Goal: Information Seeking & Learning: Learn about a topic

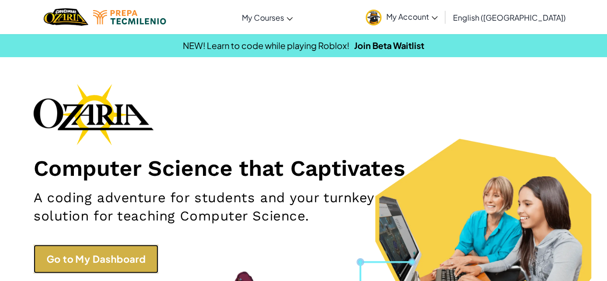
click at [89, 266] on link "Go to My Dashboard" at bounding box center [96, 258] width 125 height 29
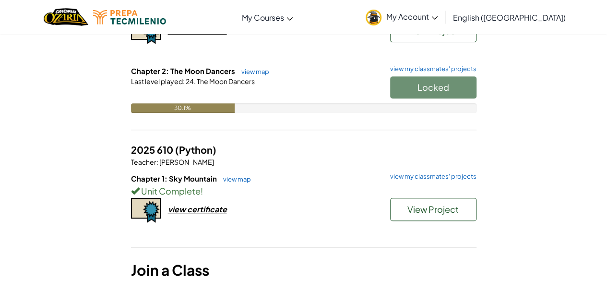
scroll to position [96, 0]
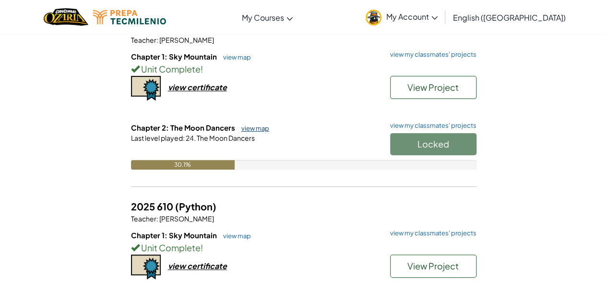
click at [254, 124] on link "view map" at bounding box center [252, 128] width 33 height 8
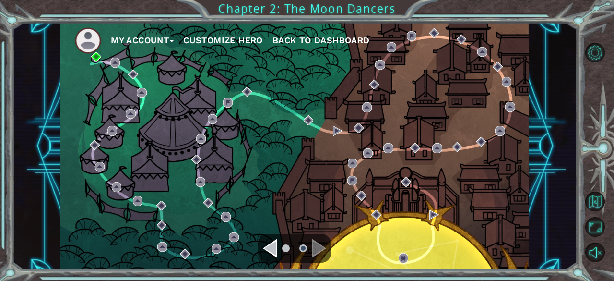
click at [93, 62] on div "My Account Customize Hero Back to Dashboard" at bounding box center [294, 146] width 468 height 247
click at [93, 56] on img at bounding box center [96, 57] width 10 height 10
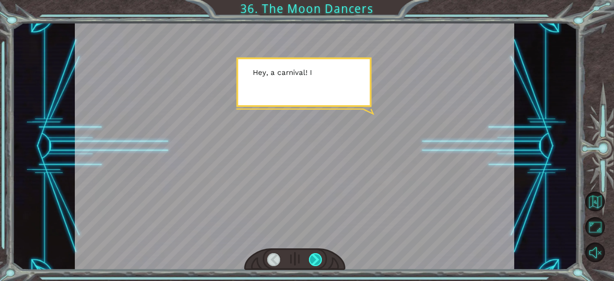
drag, startPoint x: 366, startPoint y: 248, endPoint x: 316, endPoint y: 260, distance: 51.7
click at [316, 260] on div at bounding box center [315, 259] width 13 height 13
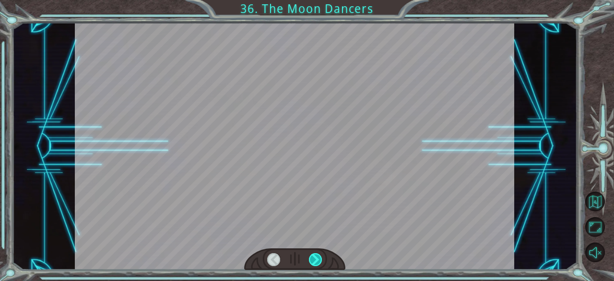
click at [316, 260] on div at bounding box center [315, 259] width 13 height 13
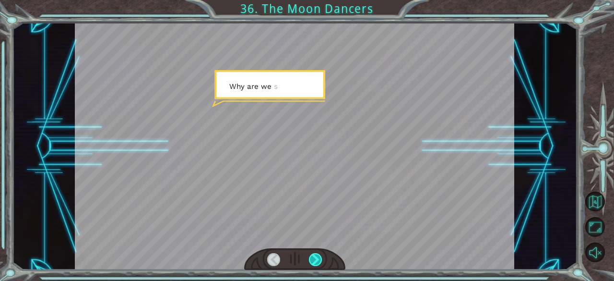
click at [316, 260] on div at bounding box center [315, 259] width 13 height 13
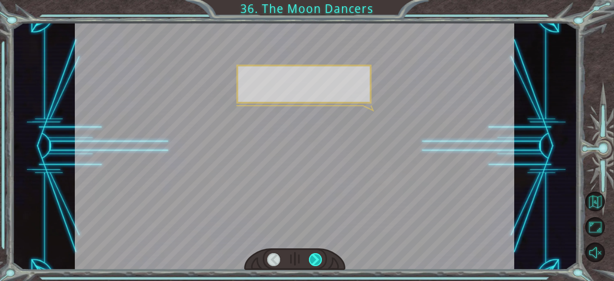
click at [316, 260] on div at bounding box center [315, 259] width 13 height 13
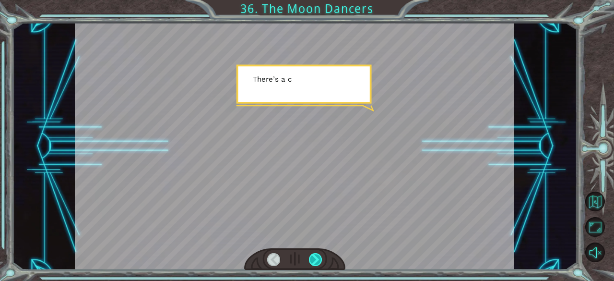
click at [316, 260] on div at bounding box center [315, 259] width 13 height 13
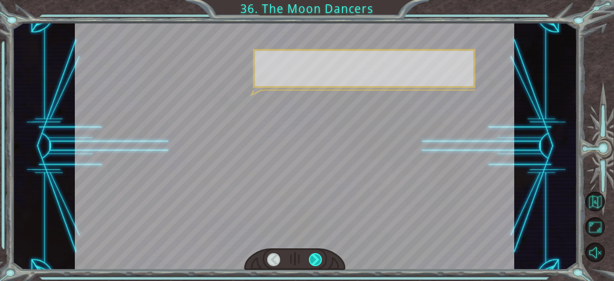
click at [316, 260] on div at bounding box center [315, 259] width 13 height 13
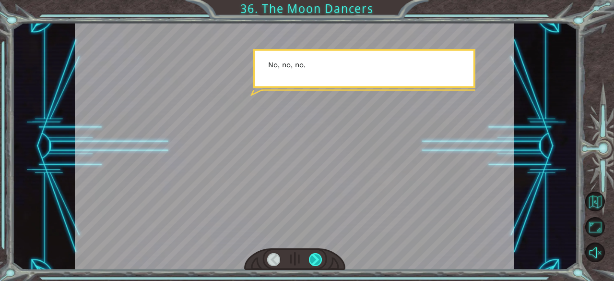
click at [316, 260] on div at bounding box center [315, 259] width 13 height 13
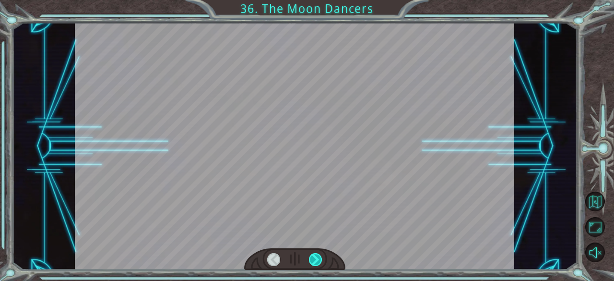
click at [316, 260] on div at bounding box center [315, 259] width 13 height 13
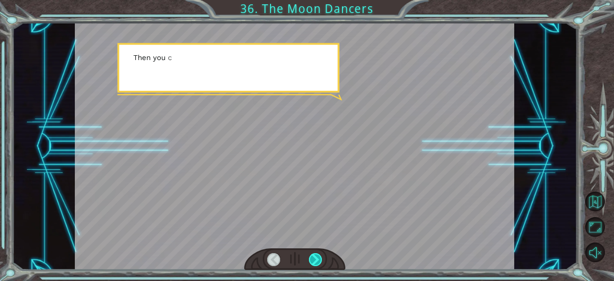
click at [316, 260] on div at bounding box center [315, 259] width 13 height 13
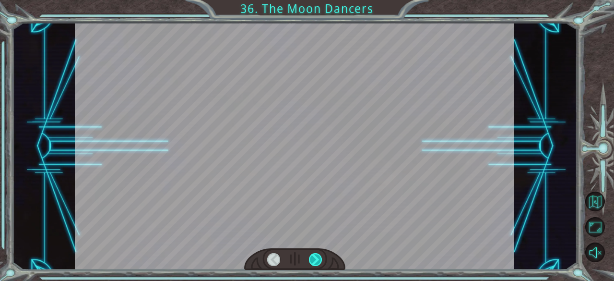
click at [316, 260] on div at bounding box center [315, 259] width 13 height 13
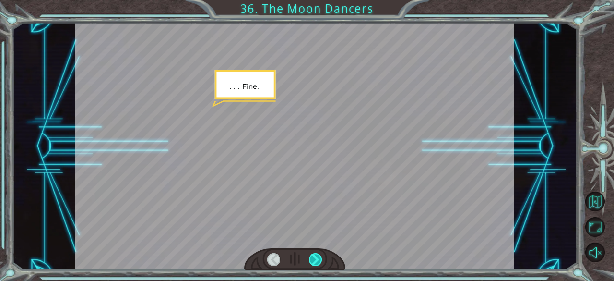
click at [316, 260] on div at bounding box center [315, 259] width 13 height 13
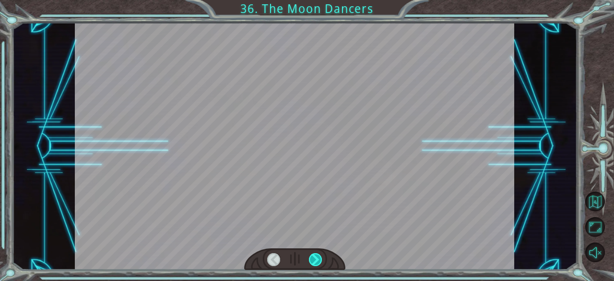
click at [316, 260] on div at bounding box center [315, 259] width 13 height 13
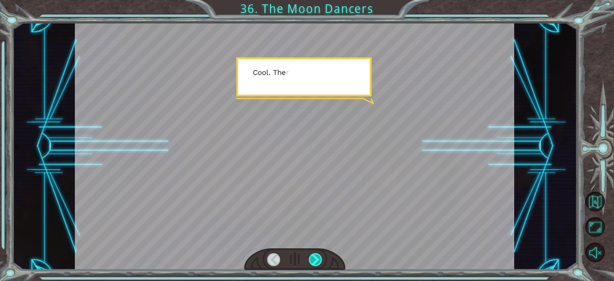
click at [316, 260] on div at bounding box center [315, 259] width 13 height 13
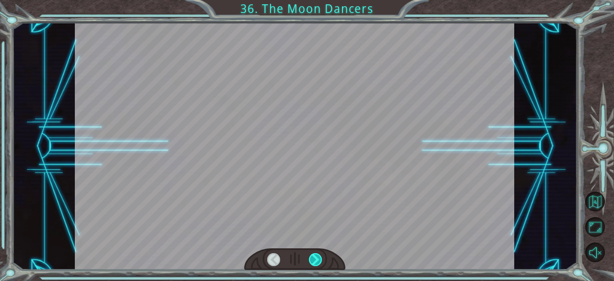
click at [316, 260] on div at bounding box center [315, 259] width 13 height 13
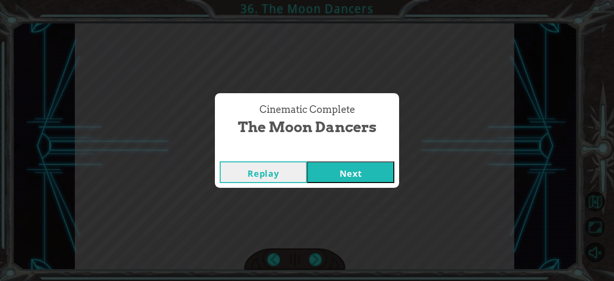
click at [340, 175] on button "Next" at bounding box center [350, 172] width 87 height 22
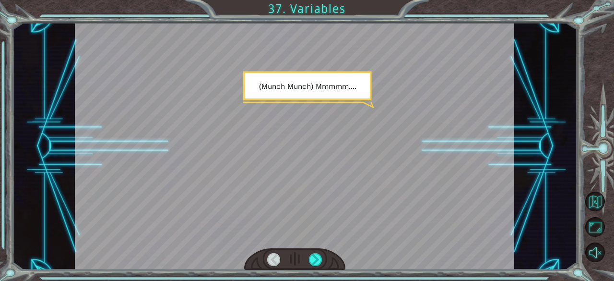
click at [316, 247] on div at bounding box center [294, 146] width 439 height 247
click at [318, 257] on div at bounding box center [315, 259] width 13 height 13
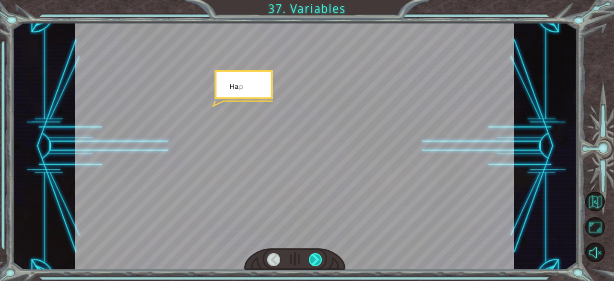
click at [318, 257] on div at bounding box center [315, 259] width 13 height 13
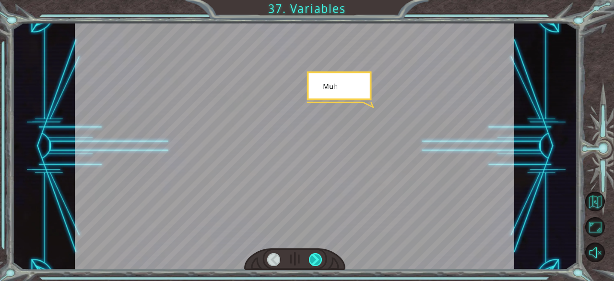
click at [318, 257] on div at bounding box center [315, 259] width 13 height 13
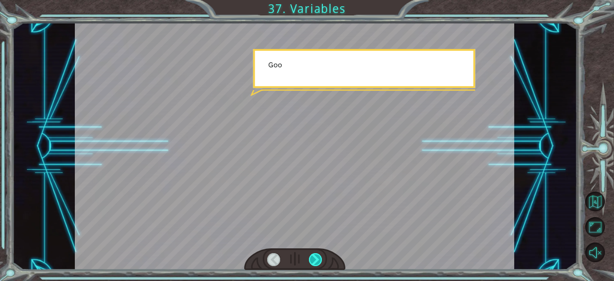
click at [318, 257] on div at bounding box center [315, 259] width 13 height 13
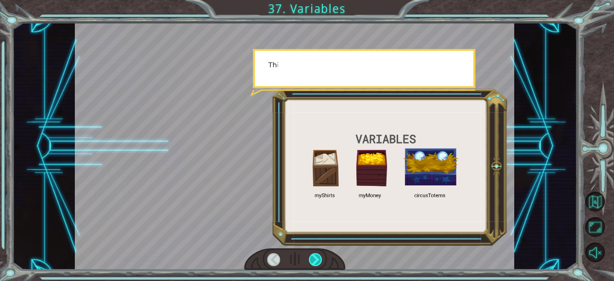
click at [318, 257] on div at bounding box center [315, 259] width 13 height 13
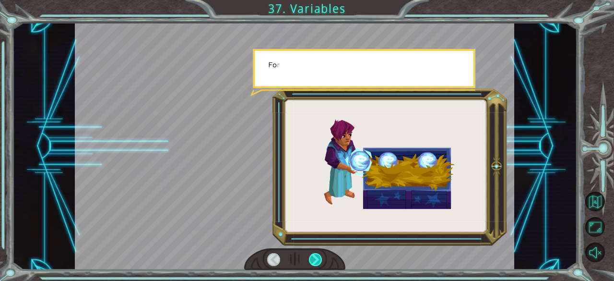
click at [318, 257] on div at bounding box center [315, 259] width 13 height 13
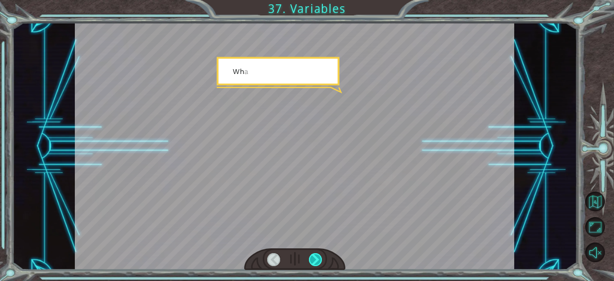
click at [318, 257] on div at bounding box center [315, 259] width 13 height 13
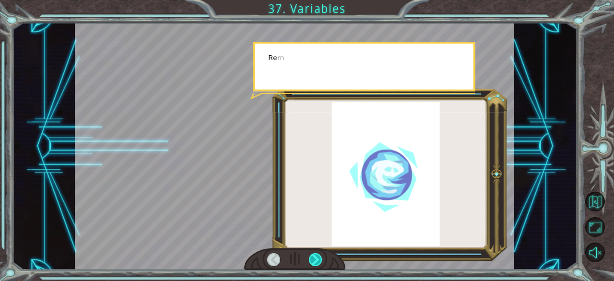
click at [318, 257] on div at bounding box center [315, 259] width 13 height 13
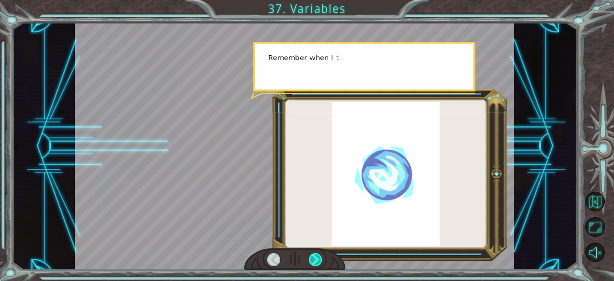
click at [318, 257] on div at bounding box center [315, 259] width 13 height 13
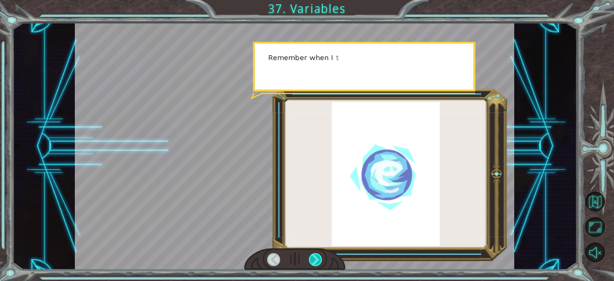
click at [318, 257] on div at bounding box center [315, 259] width 13 height 13
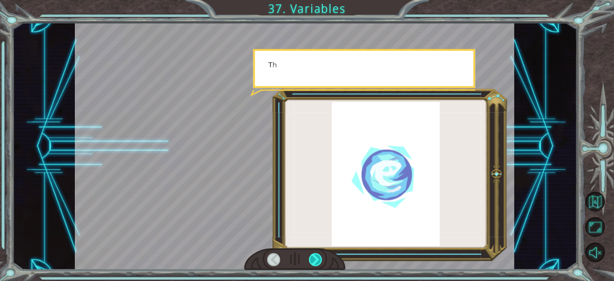
click at [318, 257] on div at bounding box center [315, 259] width 13 height 13
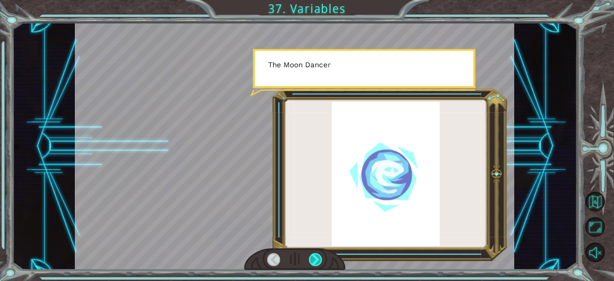
click at [318, 257] on div at bounding box center [315, 259] width 13 height 13
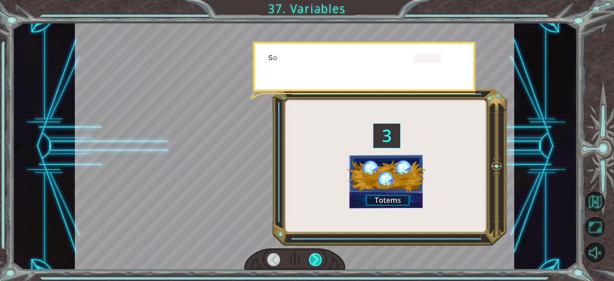
click at [318, 257] on div at bounding box center [315, 259] width 13 height 13
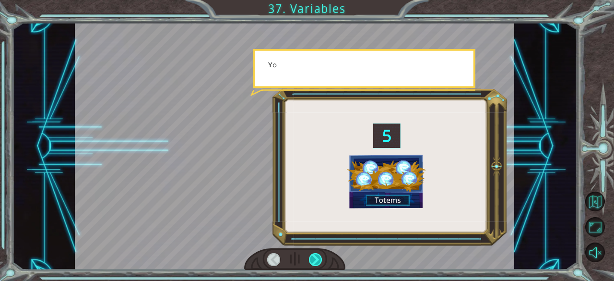
click at [318, 257] on div at bounding box center [315, 259] width 13 height 13
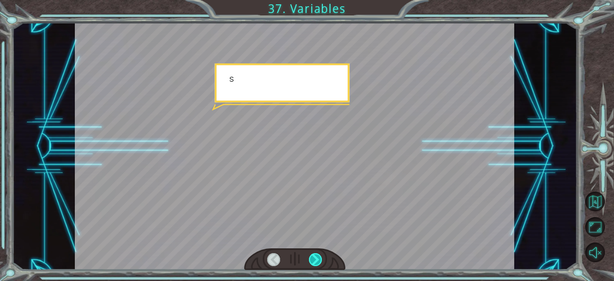
click at [318, 257] on div at bounding box center [315, 259] width 13 height 13
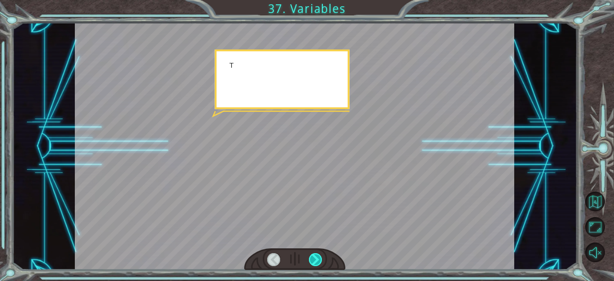
click at [318, 257] on div at bounding box center [315, 259] width 13 height 13
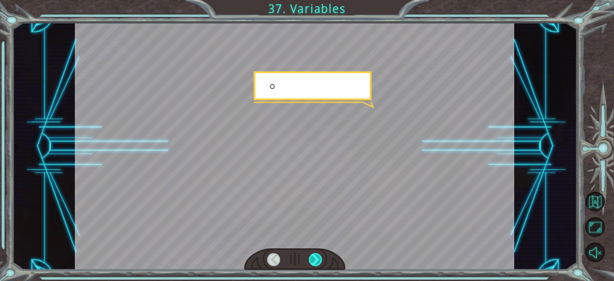
click at [318, 257] on div at bounding box center [315, 259] width 13 height 13
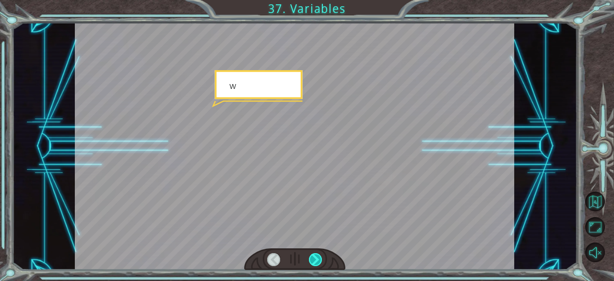
click at [318, 257] on div at bounding box center [315, 259] width 13 height 13
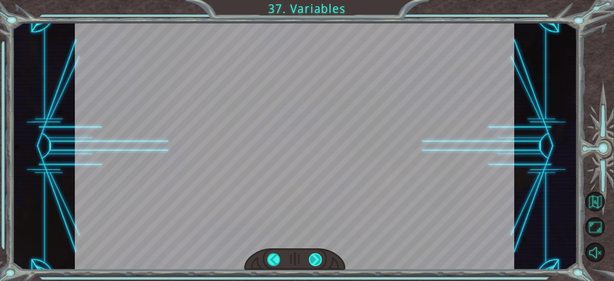
click at [318, 257] on div at bounding box center [315, 259] width 13 height 13
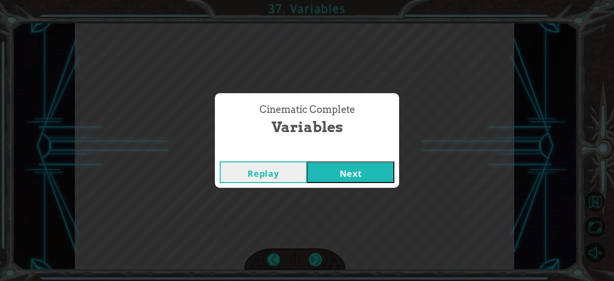
click at [318, 257] on div "Cinematic Complete Variables Replay Next" at bounding box center [307, 140] width 614 height 281
click at [363, 165] on button "Next" at bounding box center [350, 172] width 87 height 22
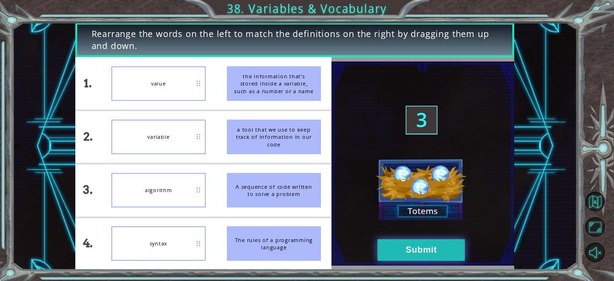
click at [406, 253] on button "Submit" at bounding box center [420, 250] width 87 height 22
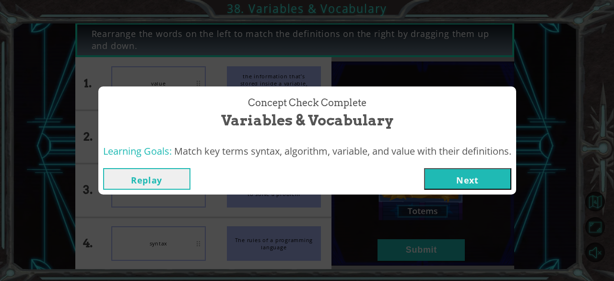
click at [458, 169] on button "Next" at bounding box center [467, 179] width 87 height 22
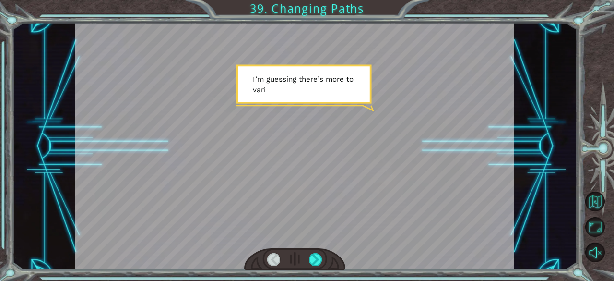
drag, startPoint x: 295, startPoint y: 248, endPoint x: 325, endPoint y: 260, distance: 32.2
click at [313, 259] on div at bounding box center [294, 259] width 101 height 22
click at [325, 260] on div at bounding box center [294, 259] width 101 height 22
click at [316, 258] on div at bounding box center [315, 259] width 13 height 13
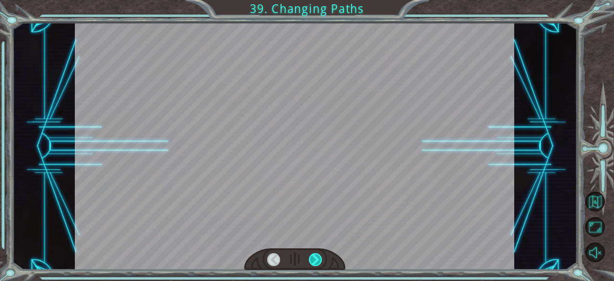
click at [316, 258] on div at bounding box center [315, 259] width 13 height 13
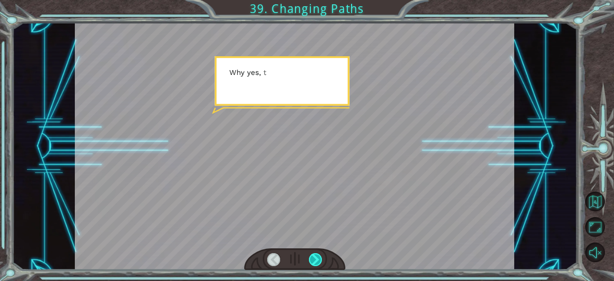
click at [316, 258] on div at bounding box center [315, 259] width 13 height 13
click at [317, 258] on div at bounding box center [315, 259] width 13 height 13
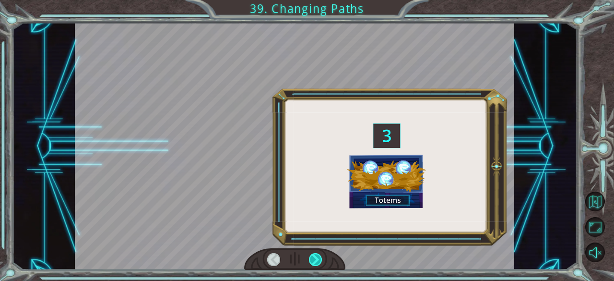
click at [318, 259] on div at bounding box center [315, 259] width 13 height 13
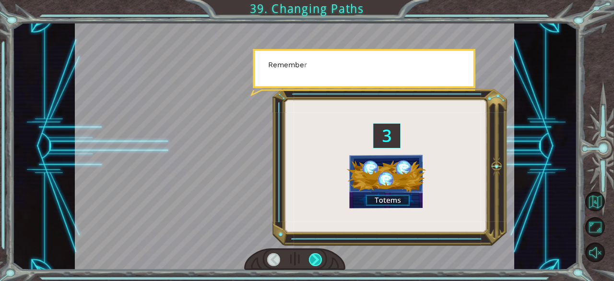
click at [318, 259] on div at bounding box center [315, 259] width 13 height 13
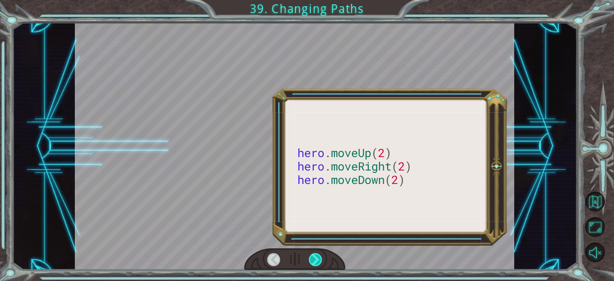
click at [318, 259] on div at bounding box center [315, 259] width 13 height 13
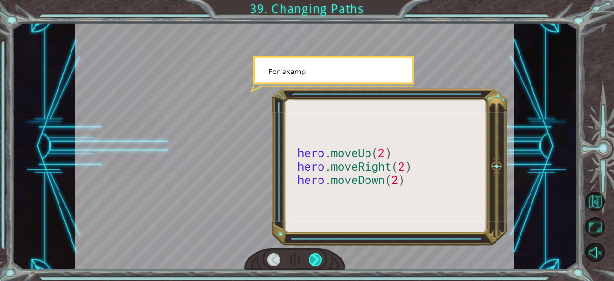
click at [318, 257] on div at bounding box center [315, 259] width 13 height 13
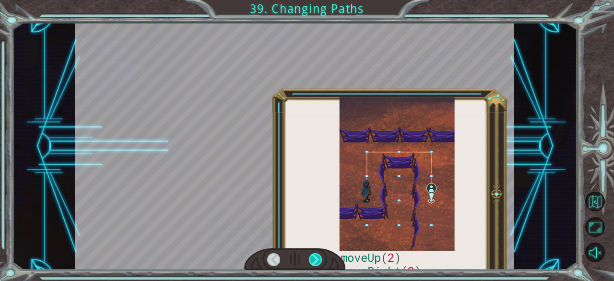
click at [319, 257] on div at bounding box center [315, 259] width 13 height 13
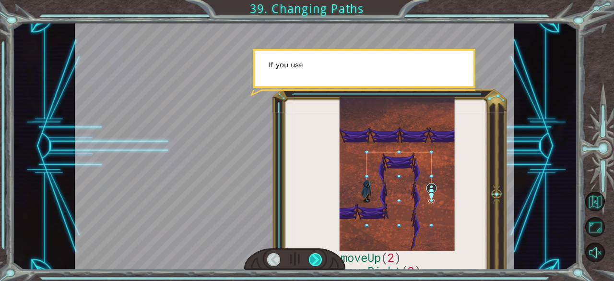
click at [321, 257] on div at bounding box center [315, 259] width 13 height 13
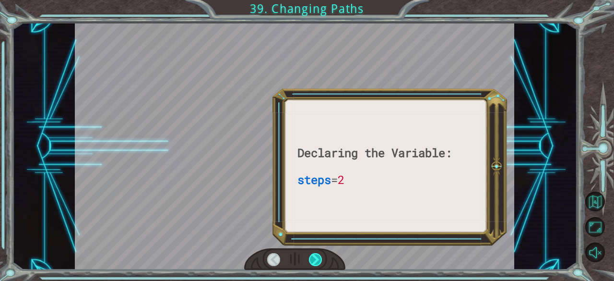
click at [321, 256] on div at bounding box center [315, 259] width 13 height 13
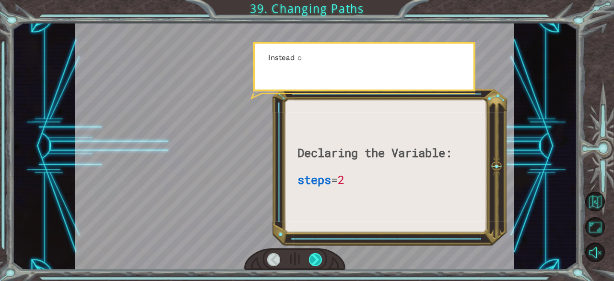
click at [322, 256] on div at bounding box center [315, 259] width 13 height 13
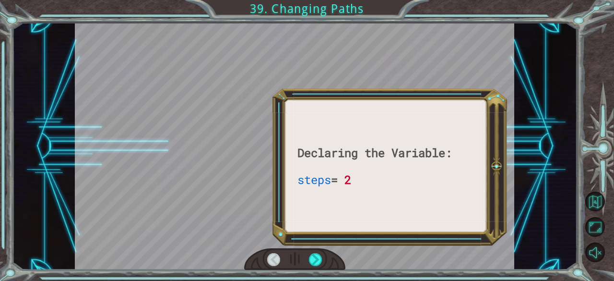
click at [323, 252] on div at bounding box center [294, 259] width 101 height 22
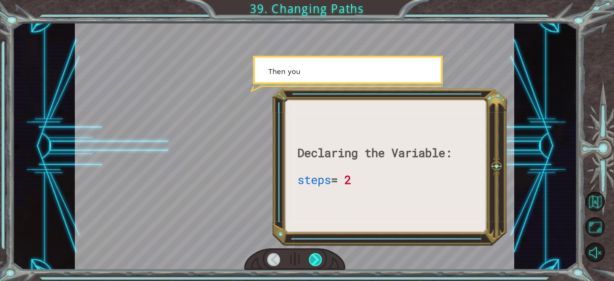
click at [322, 259] on div at bounding box center [294, 259] width 101 height 22
click at [321, 259] on div at bounding box center [315, 259] width 13 height 13
click at [319, 260] on div at bounding box center [315, 259] width 13 height 13
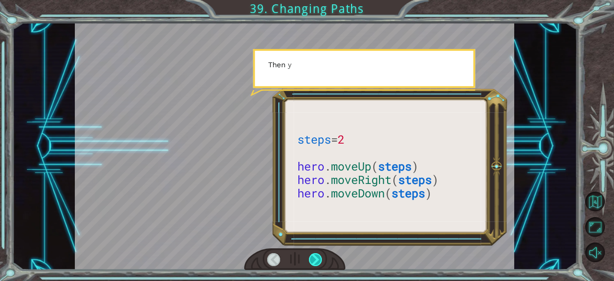
click at [318, 259] on div at bounding box center [315, 259] width 13 height 13
click at [317, 261] on div at bounding box center [315, 259] width 13 height 13
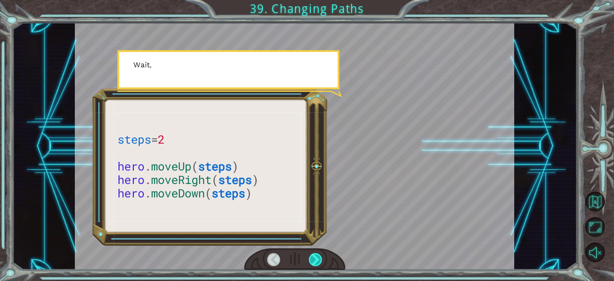
click at [316, 260] on div at bounding box center [315, 259] width 13 height 13
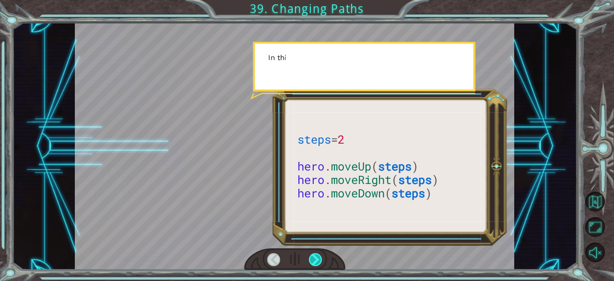
click at [316, 259] on div at bounding box center [315, 259] width 13 height 13
click at [316, 257] on div at bounding box center [315, 259] width 13 height 13
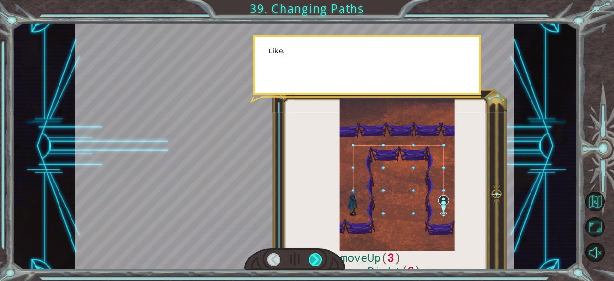
click at [316, 256] on div at bounding box center [315, 259] width 13 height 13
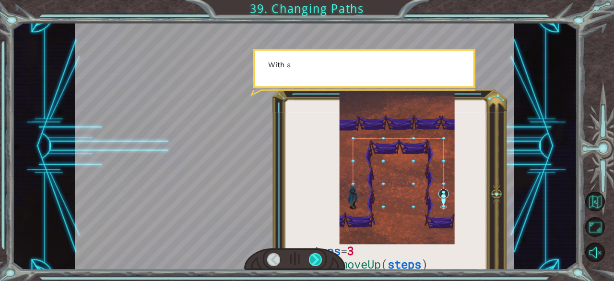
click at [316, 255] on div at bounding box center [315, 259] width 13 height 13
click at [315, 255] on div at bounding box center [315, 259] width 13 height 13
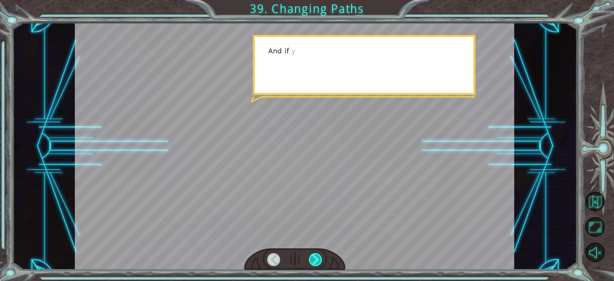
click at [315, 254] on div at bounding box center [315, 259] width 13 height 13
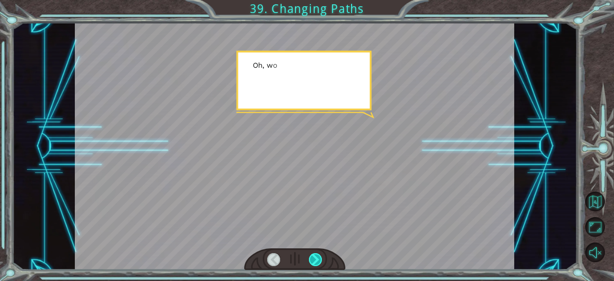
click at [315, 255] on div at bounding box center [315, 259] width 13 height 13
click at [315, 254] on div at bounding box center [315, 259] width 13 height 13
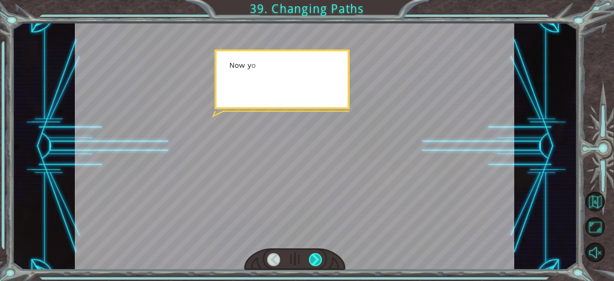
click at [315, 256] on div at bounding box center [315, 259] width 13 height 13
click at [316, 254] on div at bounding box center [315, 259] width 13 height 13
click at [316, 256] on div at bounding box center [315, 259] width 13 height 13
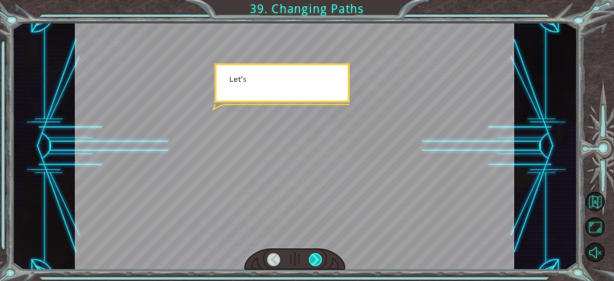
click at [316, 255] on div at bounding box center [315, 259] width 13 height 13
click at [316, 258] on div at bounding box center [315, 259] width 13 height 13
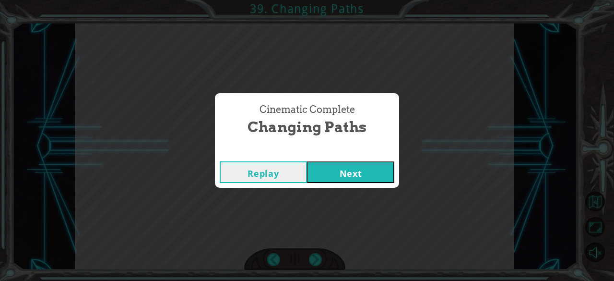
click at [316, 259] on div "Cinematic Complete Changing Paths Replay Next" at bounding box center [307, 140] width 614 height 281
click at [316, 260] on div "Cinematic Complete Changing Paths Replay Next" at bounding box center [307, 140] width 614 height 281
click at [345, 156] on div "Replay Next" at bounding box center [307, 171] width 184 height 31
click at [343, 166] on button "Next" at bounding box center [350, 172] width 87 height 22
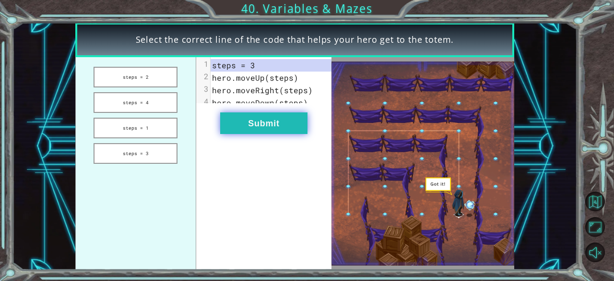
click at [280, 127] on button "Submit" at bounding box center [263, 123] width 87 height 22
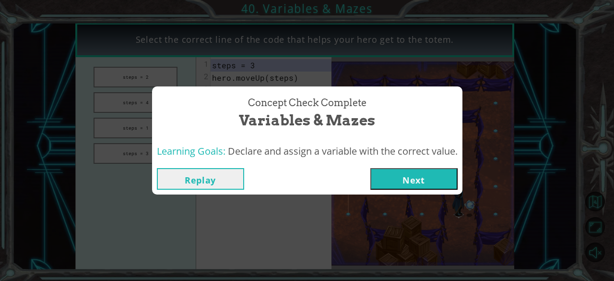
click at [418, 182] on button "Next" at bounding box center [413, 179] width 87 height 22
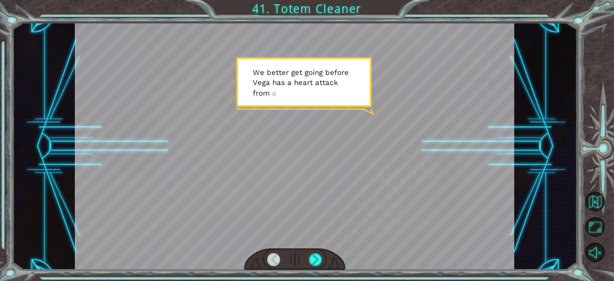
click at [305, 259] on div at bounding box center [294, 259] width 101 height 22
click at [311, 253] on div at bounding box center [315, 259] width 13 height 13
click at [312, 253] on div at bounding box center [315, 259] width 13 height 13
click at [313, 254] on div at bounding box center [315, 259] width 13 height 13
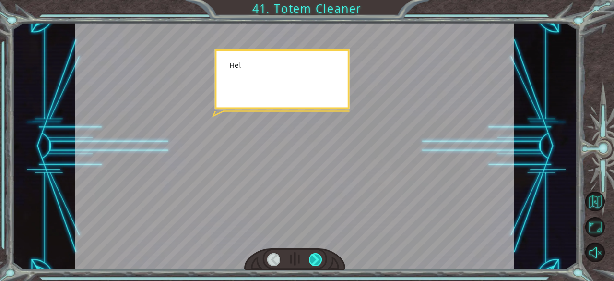
click at [313, 254] on div at bounding box center [315, 259] width 13 height 13
click at [314, 255] on div at bounding box center [315, 259] width 13 height 13
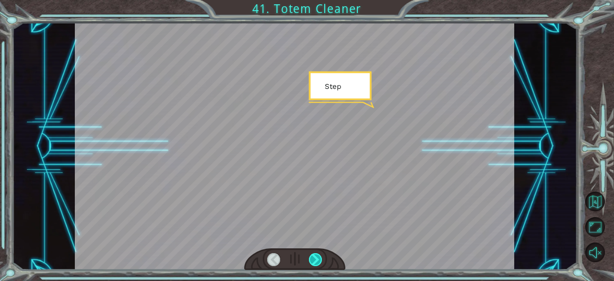
click at [315, 257] on div at bounding box center [315, 259] width 13 height 13
click at [318, 258] on div at bounding box center [315, 259] width 13 height 13
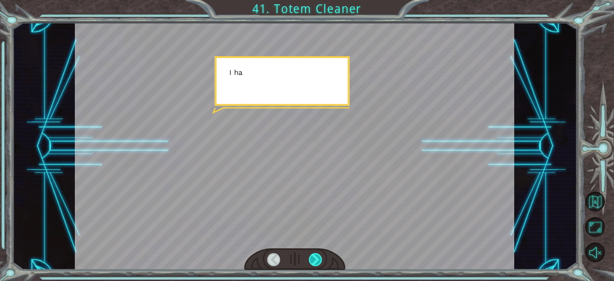
click at [319, 259] on div at bounding box center [315, 259] width 13 height 13
click at [320, 259] on div at bounding box center [315, 259] width 13 height 13
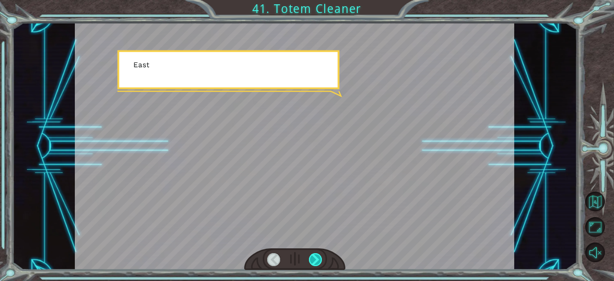
click at [320, 258] on div at bounding box center [315, 259] width 13 height 13
click at [321, 257] on div at bounding box center [315, 259] width 13 height 13
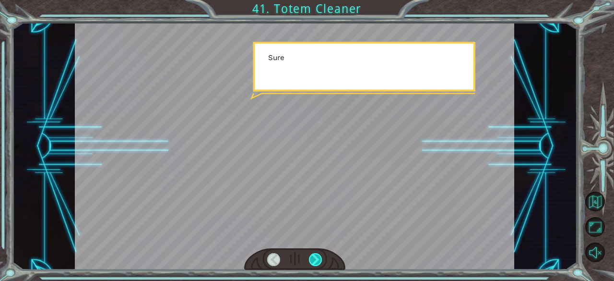
click at [322, 257] on div at bounding box center [315, 259] width 13 height 13
click at [323, 258] on div at bounding box center [294, 259] width 101 height 22
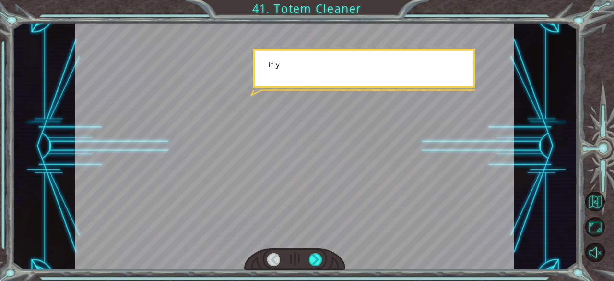
click at [323, 258] on div at bounding box center [294, 259] width 101 height 22
click at [324, 258] on div at bounding box center [294, 259] width 101 height 22
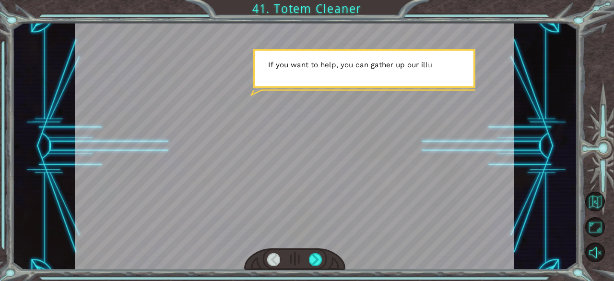
click at [323, 258] on div at bounding box center [294, 259] width 101 height 22
click at [322, 258] on div at bounding box center [315, 259] width 13 height 13
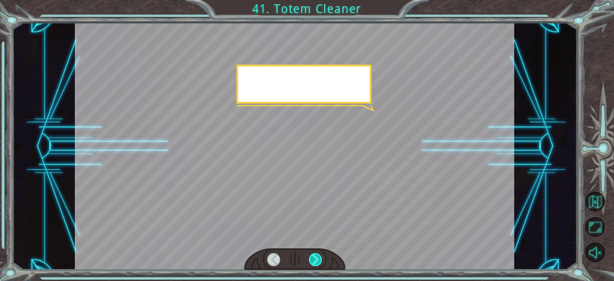
click at [319, 258] on div at bounding box center [315, 259] width 13 height 13
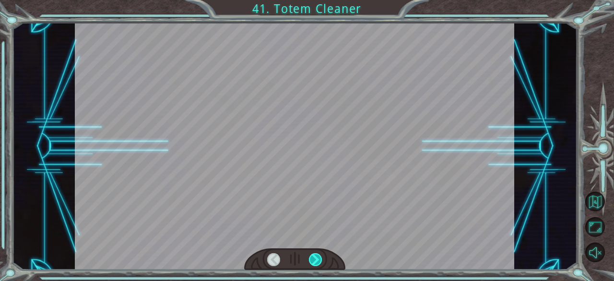
click at [319, 258] on div at bounding box center [315, 259] width 13 height 13
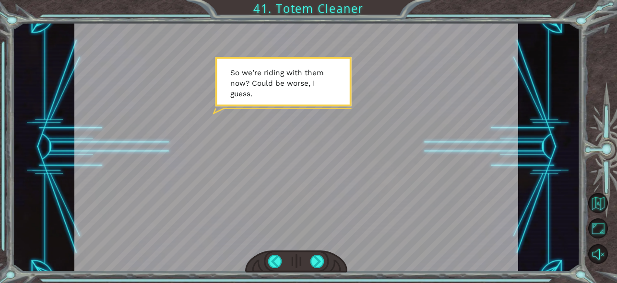
click at [318, 252] on div at bounding box center [296, 262] width 102 height 23
click at [317, 262] on div at bounding box center [316, 261] width 13 height 13
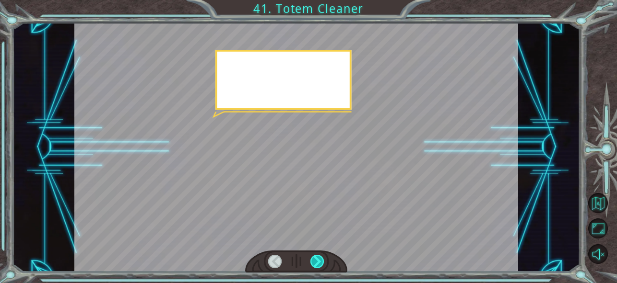
click at [317, 263] on div at bounding box center [316, 261] width 13 height 13
click at [317, 264] on div at bounding box center [316, 261] width 13 height 13
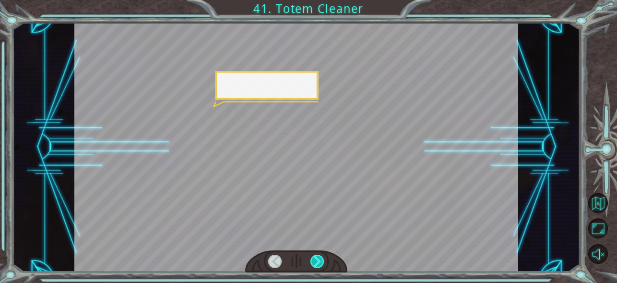
click at [317, 264] on div at bounding box center [316, 261] width 13 height 13
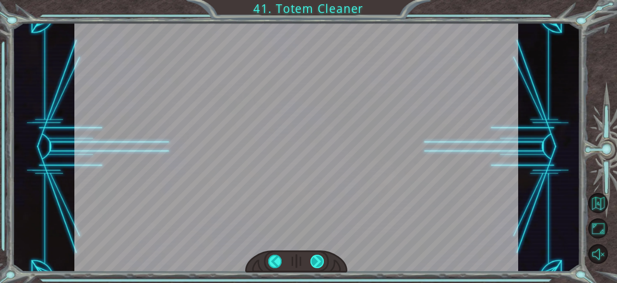
click at [317, 0] on div "Temporary Text W e b e t t e r g e t g o i n g b e f o r e V e g a h a s a h e …" at bounding box center [308, 0] width 617 height 0
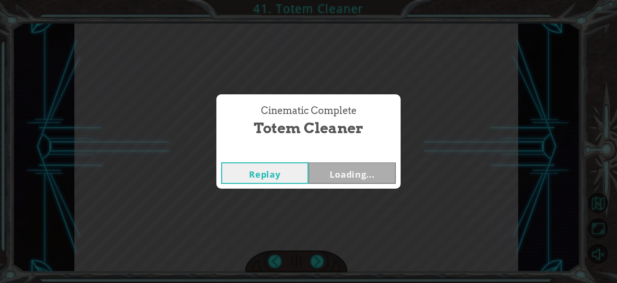
click at [317, 265] on div "Cinematic Complete Totem Cleaner Replay Loading..." at bounding box center [308, 141] width 617 height 283
click at [317, 267] on div "Cinematic Complete Totem Cleaner Replay Loading..." at bounding box center [308, 141] width 617 height 283
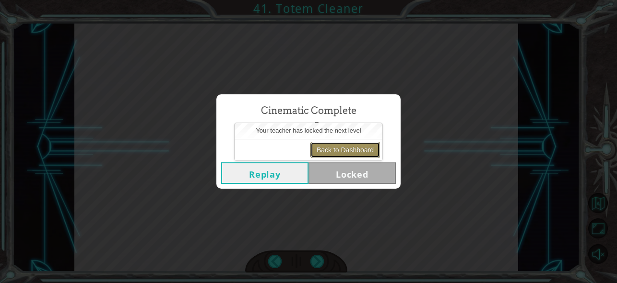
click at [339, 153] on button "Back to Dashboard" at bounding box center [345, 150] width 70 height 16
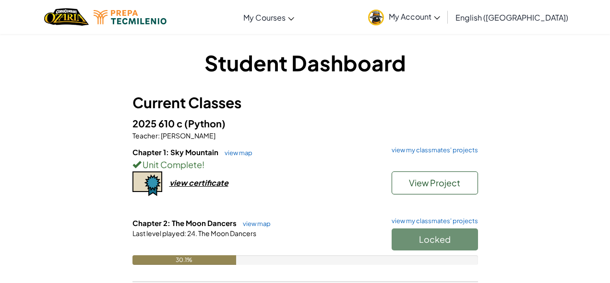
click at [440, 14] on span "My Account" at bounding box center [413, 17] width 51 height 10
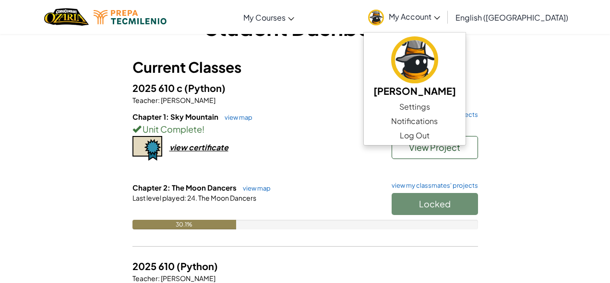
scroll to position [96, 0]
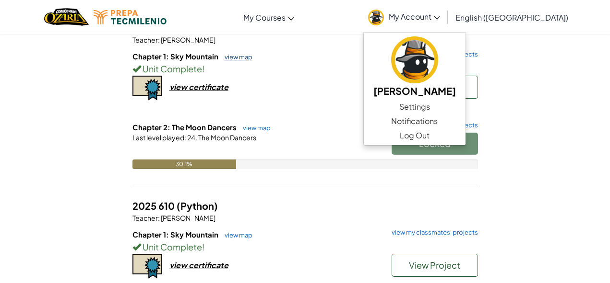
click at [241, 57] on link "view map" at bounding box center [236, 57] width 33 height 8
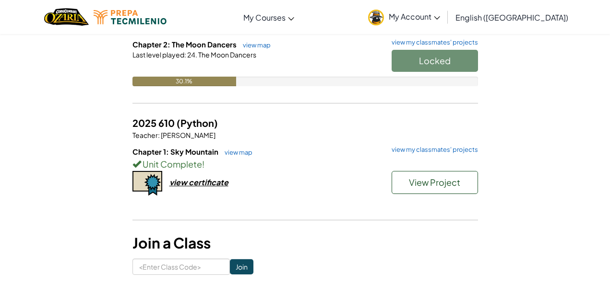
scroll to position [96, 0]
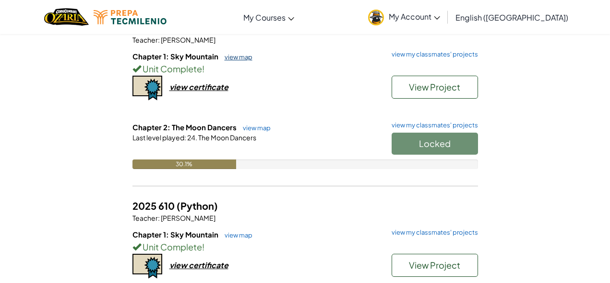
click at [240, 56] on link "view map" at bounding box center [236, 57] width 33 height 8
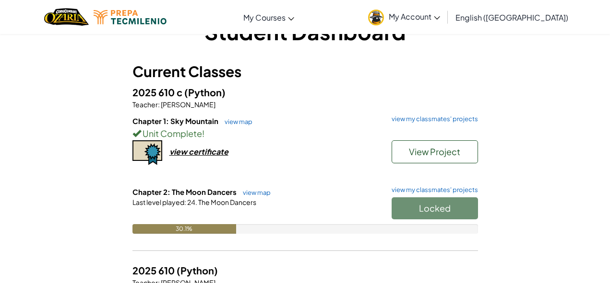
scroll to position [48, 0]
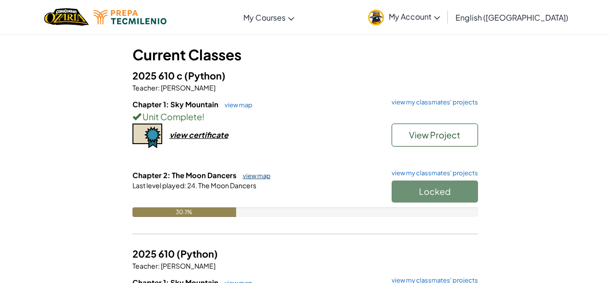
click at [250, 176] on link "view map" at bounding box center [254, 176] width 33 height 8
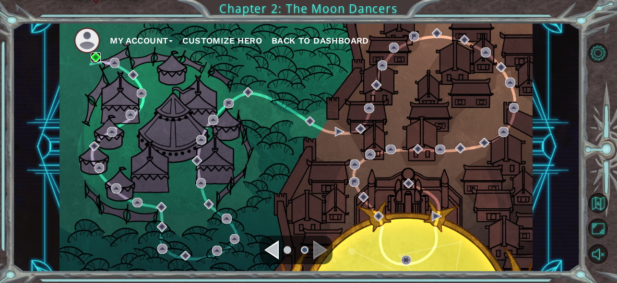
click at [98, 54] on img at bounding box center [96, 57] width 10 height 10
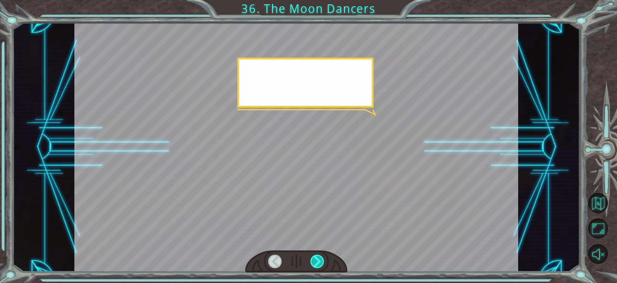
drag, startPoint x: 326, startPoint y: 263, endPoint x: 321, endPoint y: 264, distance: 4.9
click at [322, 264] on div at bounding box center [296, 262] width 102 height 23
click at [321, 264] on div at bounding box center [316, 261] width 13 height 13
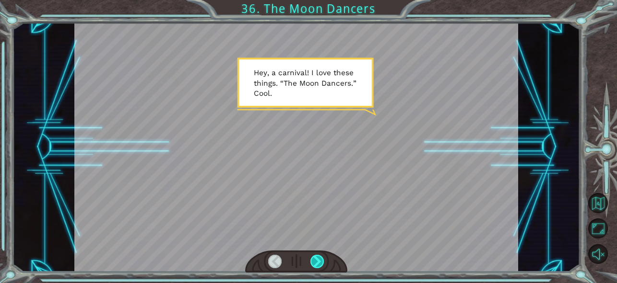
click at [321, 264] on div at bounding box center [316, 261] width 13 height 13
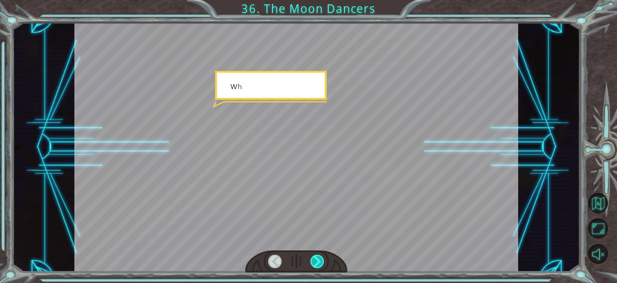
click at [321, 264] on div at bounding box center [316, 261] width 13 height 13
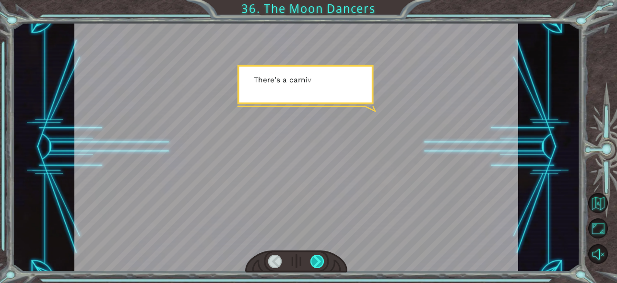
click at [318, 261] on div at bounding box center [316, 261] width 13 height 13
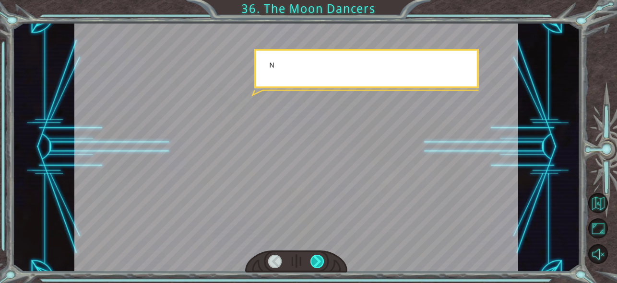
click at [318, 261] on div at bounding box center [316, 261] width 13 height 13
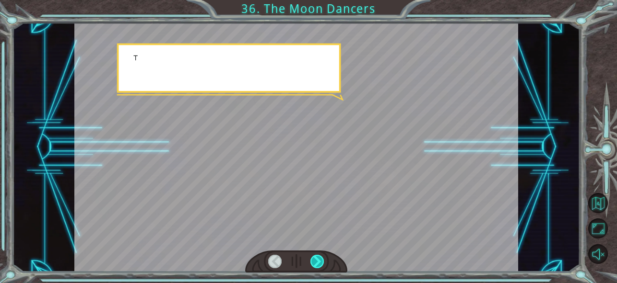
click at [318, 261] on div at bounding box center [316, 261] width 13 height 13
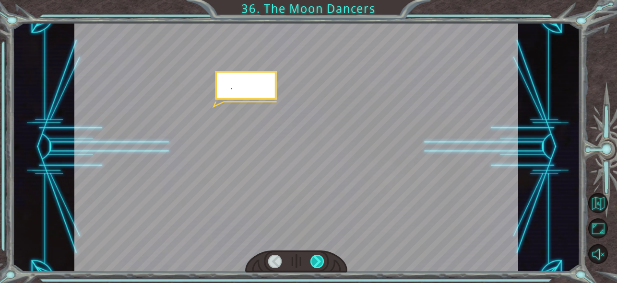
click at [319, 261] on div at bounding box center [316, 261] width 13 height 13
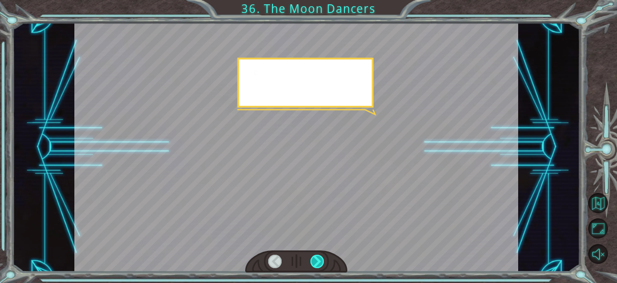
click at [319, 261] on div at bounding box center [316, 261] width 13 height 13
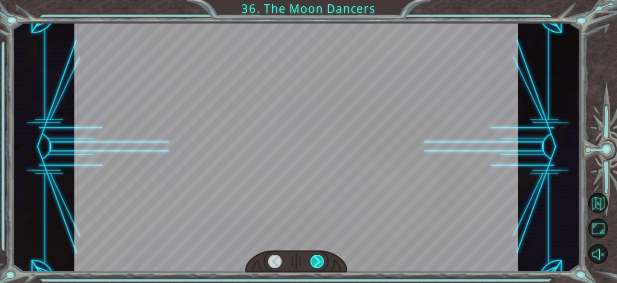
click at [319, 261] on div at bounding box center [316, 261] width 13 height 13
click at [319, 259] on div at bounding box center [316, 261] width 13 height 13
click at [319, 0] on div "Temporary Text H e y , a c a r n i v a l ! I l o v e t h e s e t h i n g s . “ …" at bounding box center [308, 0] width 617 height 0
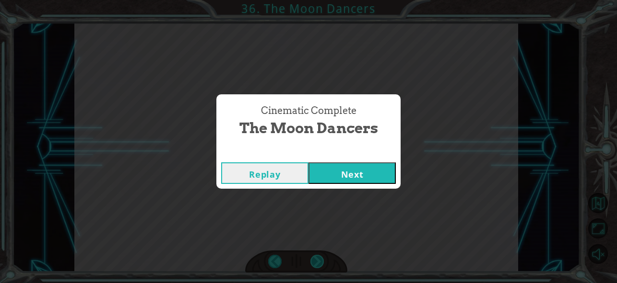
click at [319, 259] on div "Cinematic Complete The Moon Dancers Replay Next" at bounding box center [308, 141] width 617 height 283
click at [323, 167] on button "Next" at bounding box center [351, 174] width 87 height 22
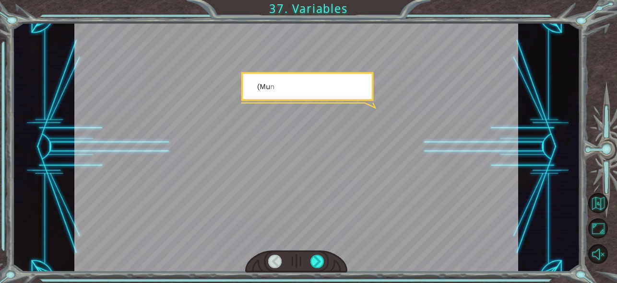
click at [335, 235] on div at bounding box center [296, 147] width 444 height 249
click at [334, 244] on div at bounding box center [296, 147] width 444 height 249
drag, startPoint x: 327, startPoint y: 254, endPoint x: 323, endPoint y: 258, distance: 5.8
click at [326, 256] on div at bounding box center [296, 147] width 444 height 249
click at [322, 260] on div at bounding box center [316, 261] width 13 height 13
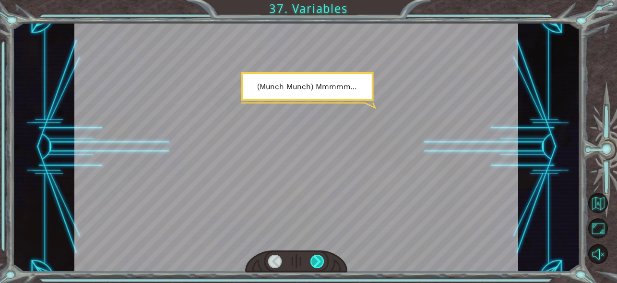
click at [322, 260] on div at bounding box center [316, 261] width 13 height 13
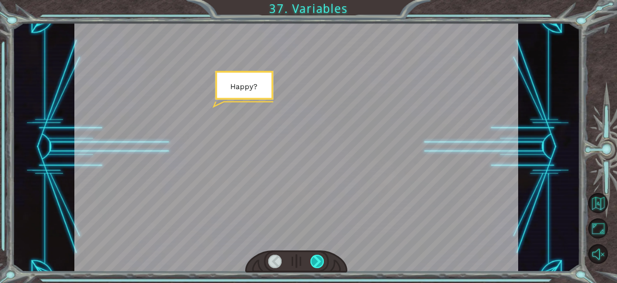
click at [322, 260] on div at bounding box center [316, 261] width 13 height 13
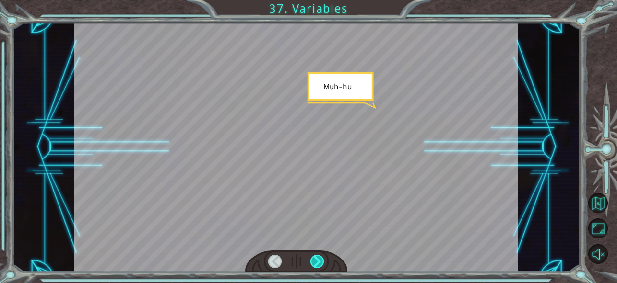
click at [322, 260] on div at bounding box center [316, 261] width 13 height 13
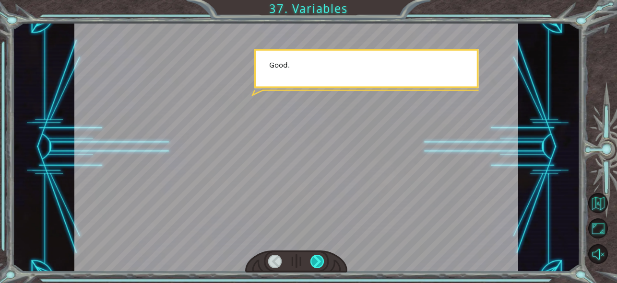
click at [322, 260] on div at bounding box center [316, 261] width 13 height 13
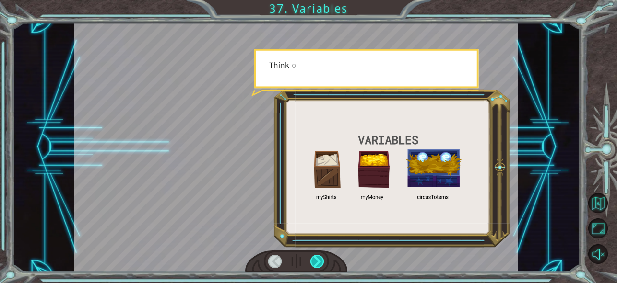
click at [322, 260] on div at bounding box center [316, 261] width 13 height 13
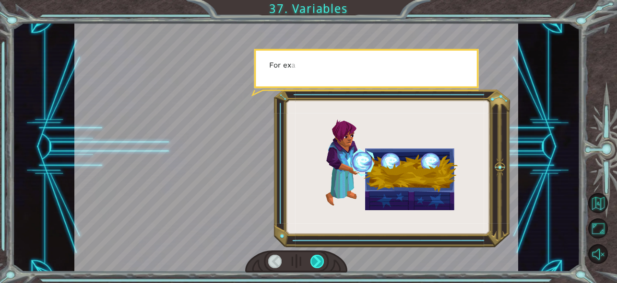
click at [322, 260] on div at bounding box center [316, 261] width 13 height 13
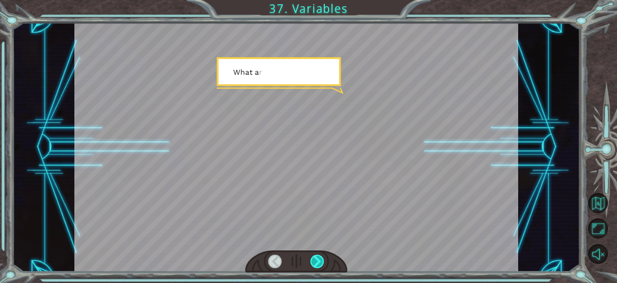
click at [322, 260] on div at bounding box center [316, 261] width 13 height 13
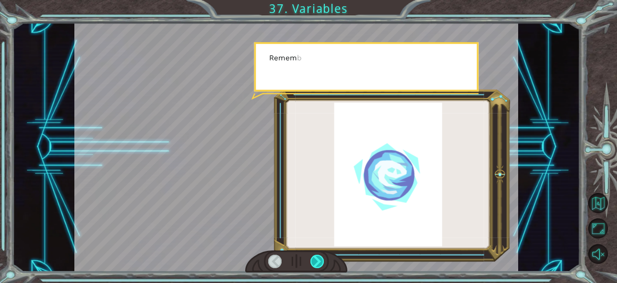
click at [322, 260] on div at bounding box center [316, 261] width 13 height 13
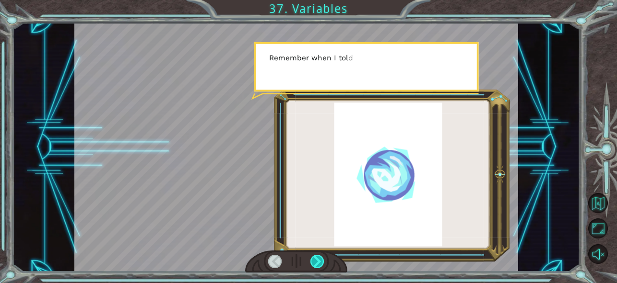
click at [322, 260] on div at bounding box center [316, 261] width 13 height 13
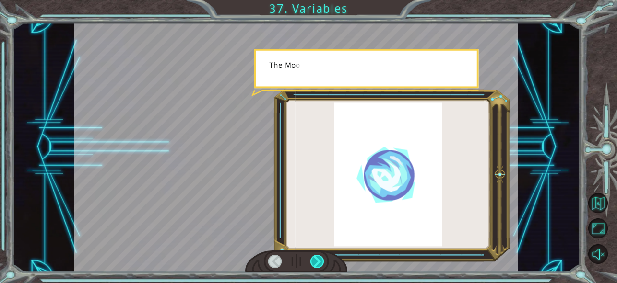
click at [322, 260] on div at bounding box center [316, 261] width 13 height 13
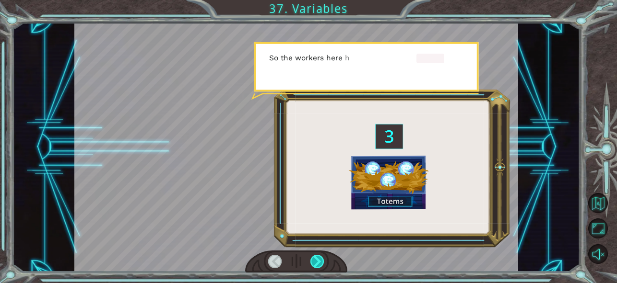
click at [322, 260] on div at bounding box center [316, 261] width 13 height 13
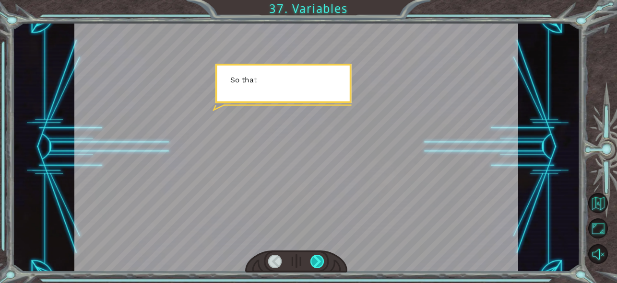
click at [322, 260] on div at bounding box center [316, 261] width 13 height 13
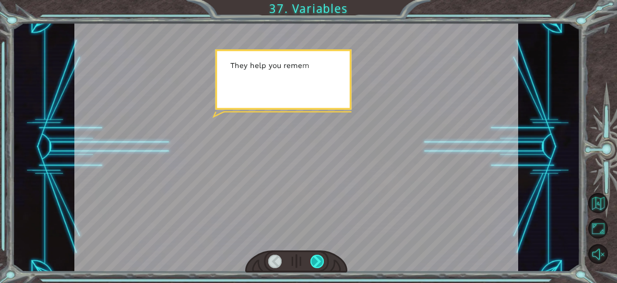
click at [322, 260] on div at bounding box center [316, 261] width 13 height 13
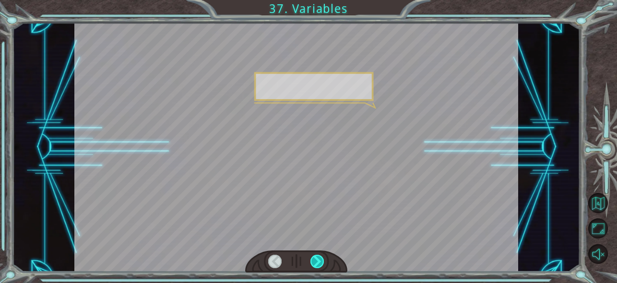
click at [322, 260] on div at bounding box center [316, 261] width 13 height 13
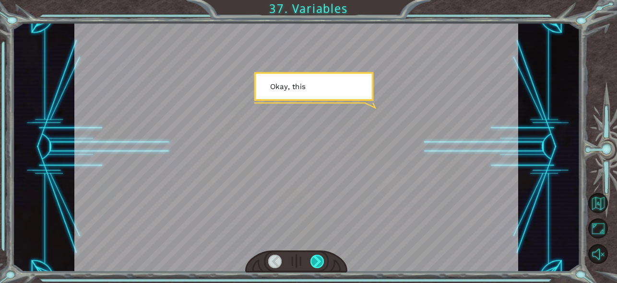
click at [322, 260] on div at bounding box center [316, 261] width 13 height 13
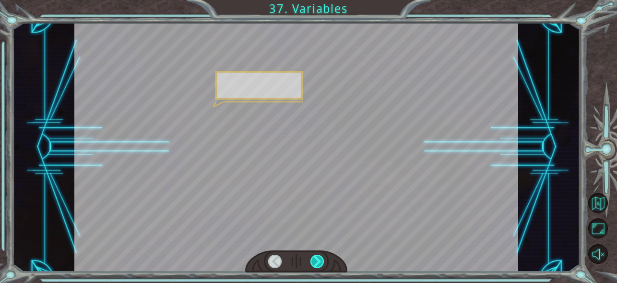
click at [322, 260] on div at bounding box center [316, 261] width 13 height 13
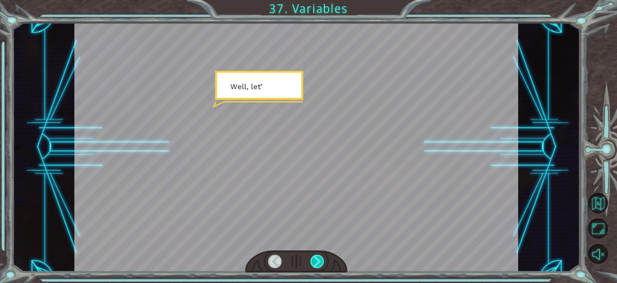
click at [322, 260] on div at bounding box center [316, 261] width 13 height 13
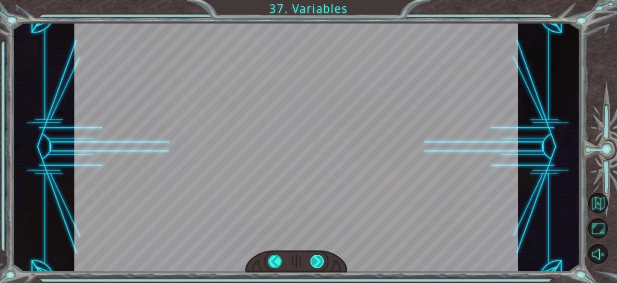
click at [322, 0] on div "( M u n c h M u n c h ) M m m m m . . . . H a p p y ? M u h - h u h . G o o d .…" at bounding box center [308, 0] width 617 height 0
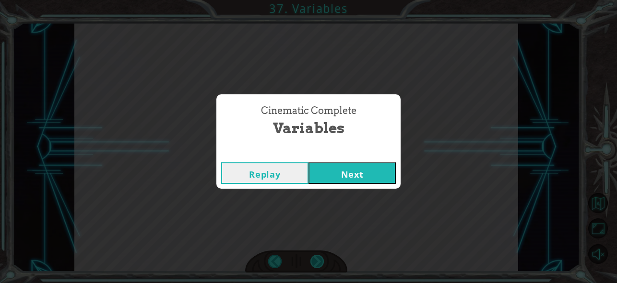
click at [322, 260] on div "Cinematic Complete Variables Replay Next" at bounding box center [308, 141] width 617 height 283
click at [334, 167] on button "Next" at bounding box center [351, 174] width 87 height 22
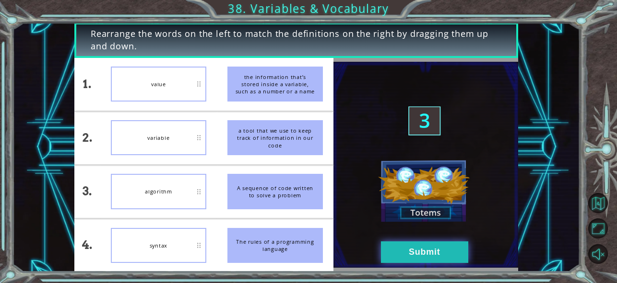
click at [468, 257] on img at bounding box center [425, 165] width 185 height 206
click at [450, 254] on button "Submit" at bounding box center [424, 253] width 87 height 22
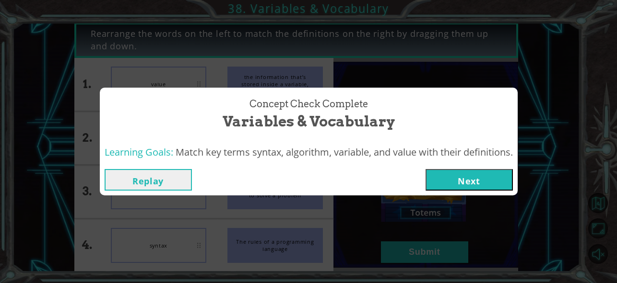
click at [461, 180] on button "Next" at bounding box center [468, 180] width 87 height 22
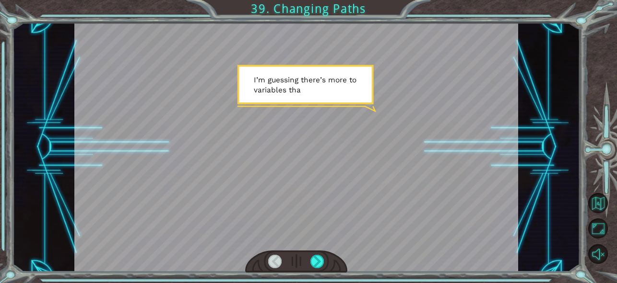
drag, startPoint x: 308, startPoint y: 268, endPoint x: 319, endPoint y: 262, distance: 12.4
click at [309, 267] on div at bounding box center [296, 262] width 102 height 23
click at [319, 262] on div at bounding box center [316, 261] width 13 height 13
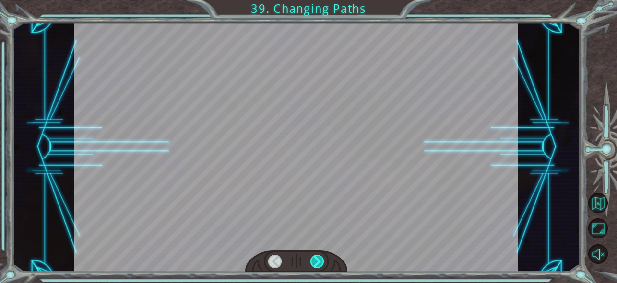
click at [319, 262] on div at bounding box center [316, 261] width 13 height 13
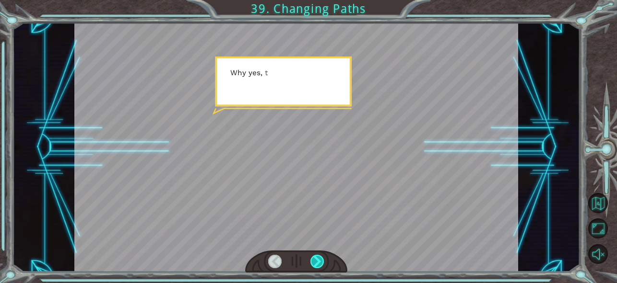
click at [320, 260] on div at bounding box center [316, 261] width 13 height 13
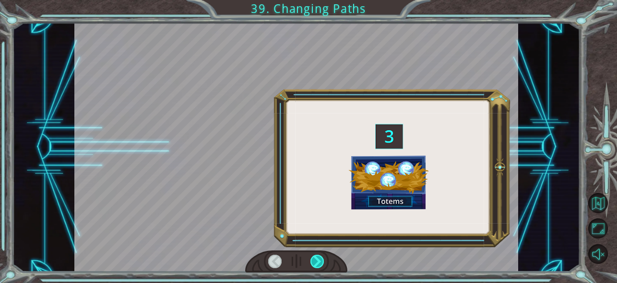
click at [320, 260] on div at bounding box center [316, 261] width 13 height 13
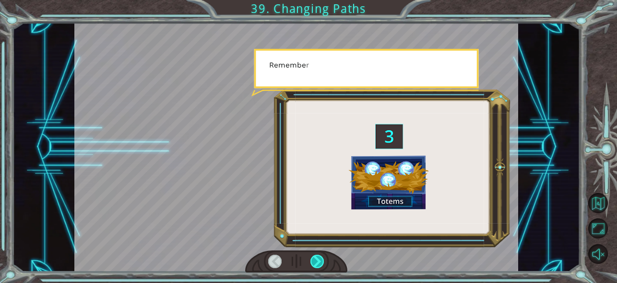
click at [320, 260] on div at bounding box center [316, 261] width 13 height 13
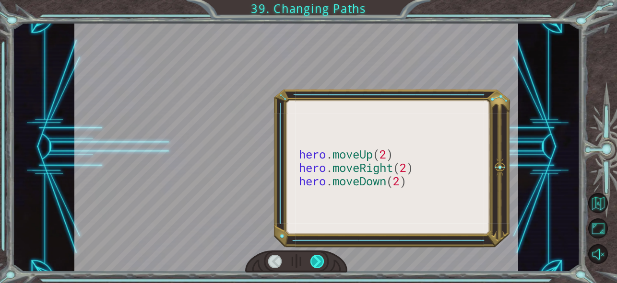
click at [320, 260] on div at bounding box center [316, 261] width 13 height 13
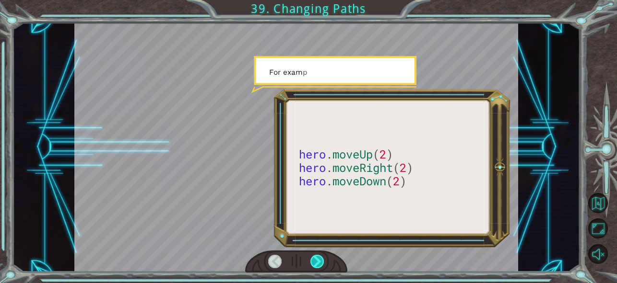
click at [320, 260] on div at bounding box center [316, 261] width 13 height 13
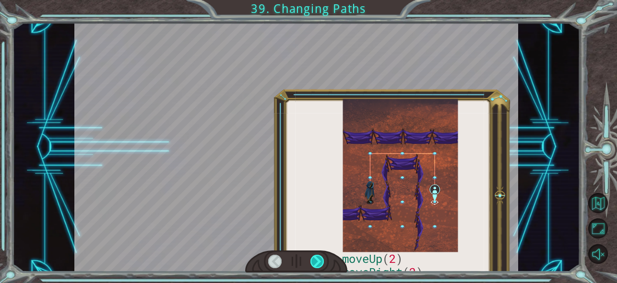
click at [320, 260] on div at bounding box center [316, 261] width 13 height 13
click at [320, 261] on div at bounding box center [316, 261] width 13 height 13
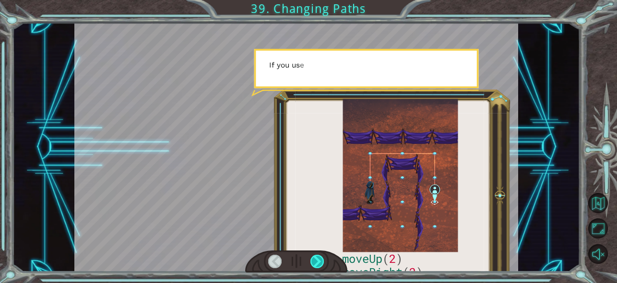
click at [320, 261] on div at bounding box center [316, 261] width 13 height 13
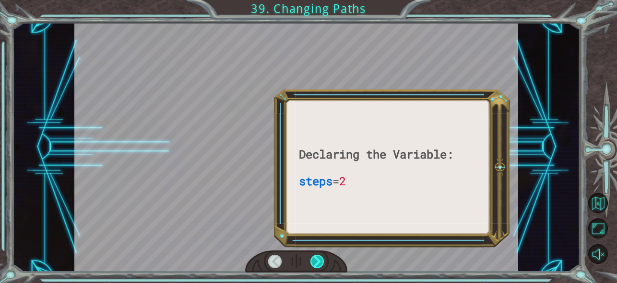
click at [320, 262] on div at bounding box center [316, 261] width 13 height 13
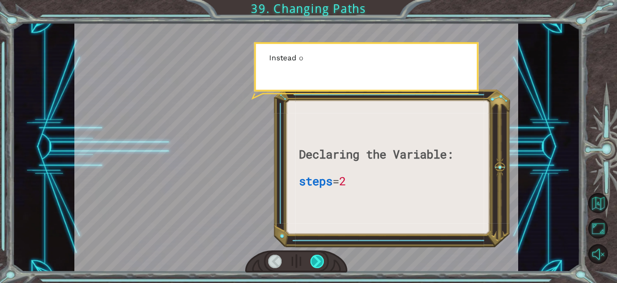
click at [320, 262] on div at bounding box center [316, 261] width 13 height 13
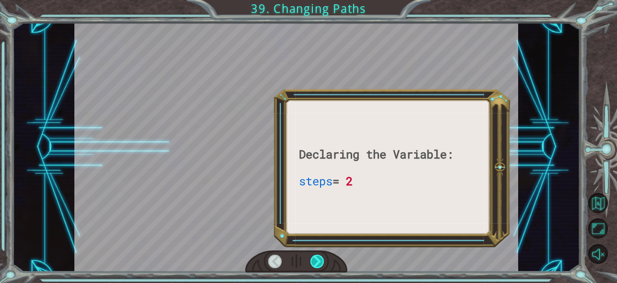
click at [320, 262] on div at bounding box center [316, 261] width 13 height 13
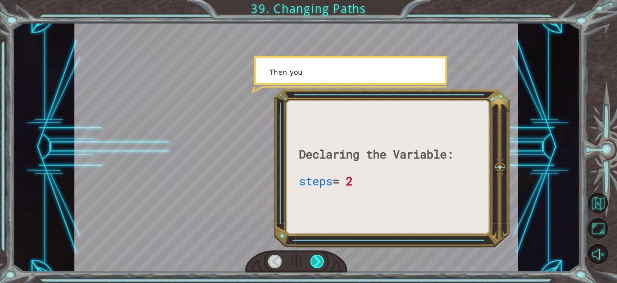
click at [320, 262] on div at bounding box center [316, 261] width 13 height 13
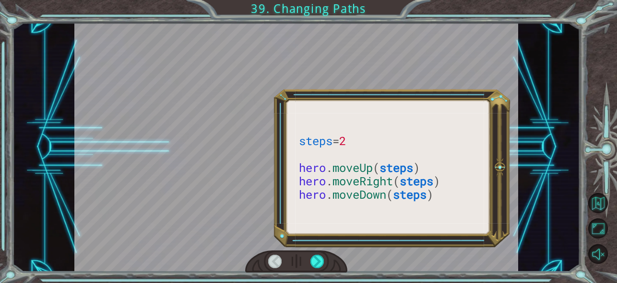
drag, startPoint x: 320, startPoint y: 265, endPoint x: 320, endPoint y: 272, distance: 7.2
click at [320, 266] on div at bounding box center [316, 261] width 13 height 13
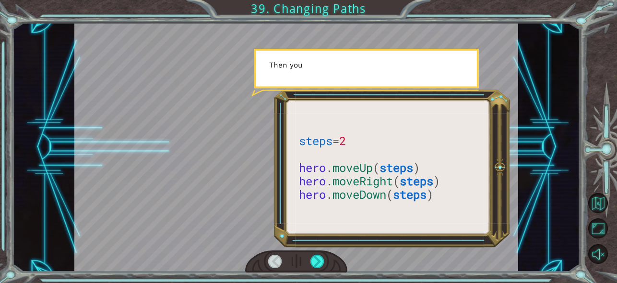
click at [320, 273] on div at bounding box center [296, 262] width 102 height 23
click at [320, 274] on div "steps = 2 hero . moveUp ( steps ) hero . moveRight ( steps ) hero . moveDown ( …" at bounding box center [308, 141] width 617 height 283
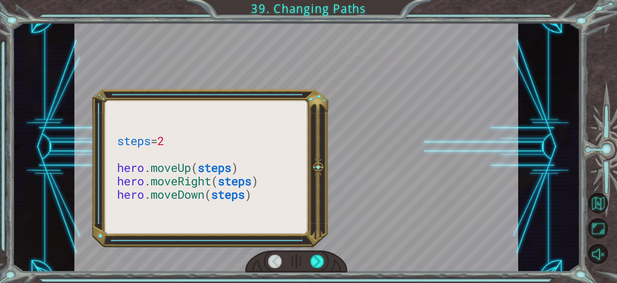
click at [320, 274] on div "steps = 2 hero . moveUp ( steps ) hero . moveRight ( steps ) hero . moveDown ( …" at bounding box center [308, 141] width 617 height 283
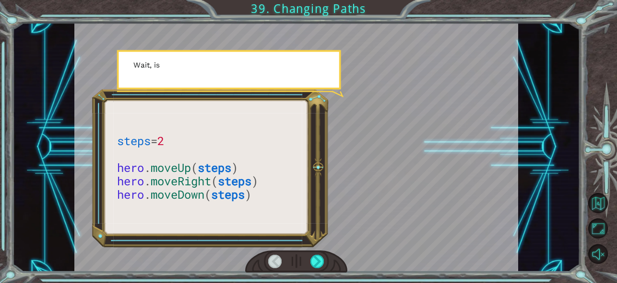
click at [319, 269] on div at bounding box center [296, 262] width 102 height 23
click at [319, 264] on div at bounding box center [316, 261] width 13 height 13
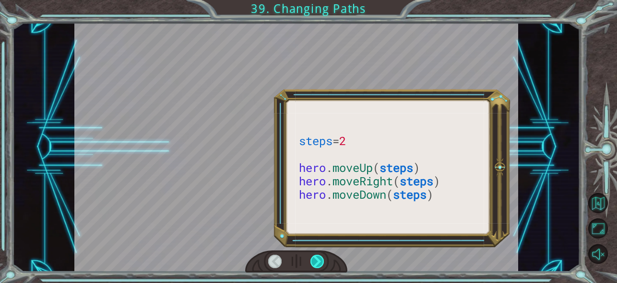
click at [319, 262] on div at bounding box center [316, 261] width 13 height 13
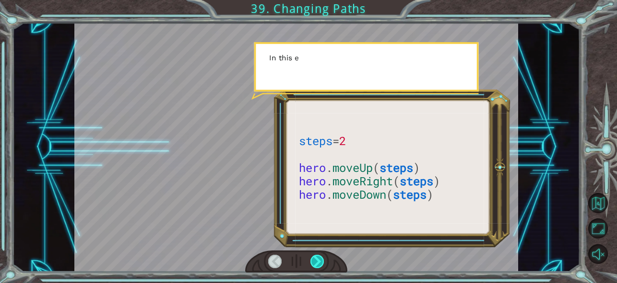
click at [319, 262] on div at bounding box center [316, 261] width 13 height 13
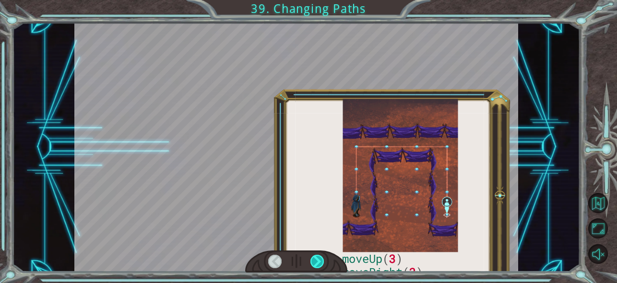
click at [319, 262] on div at bounding box center [316, 261] width 13 height 13
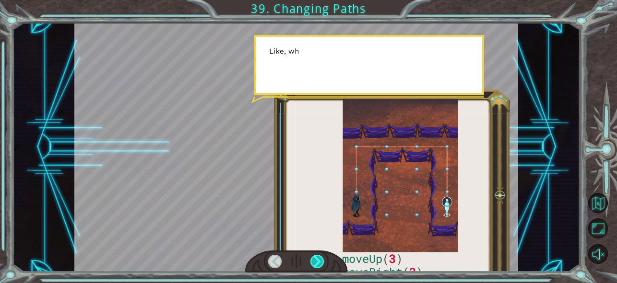
click at [319, 262] on div at bounding box center [316, 261] width 13 height 13
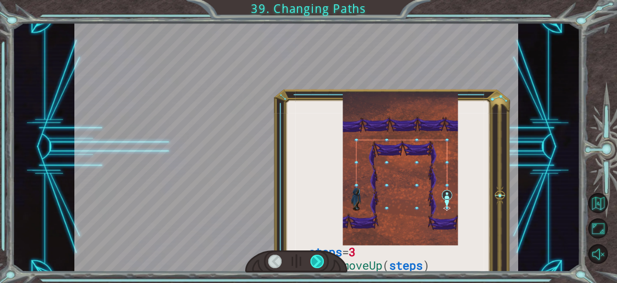
click at [319, 262] on div at bounding box center [316, 261] width 13 height 13
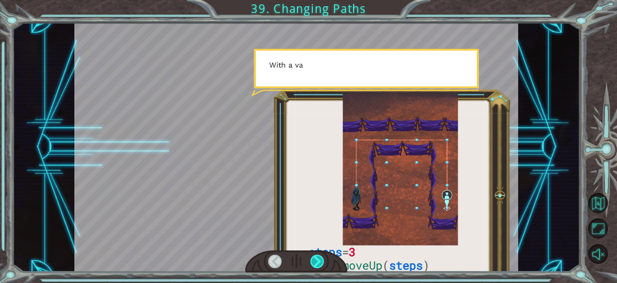
click at [319, 262] on div at bounding box center [316, 261] width 13 height 13
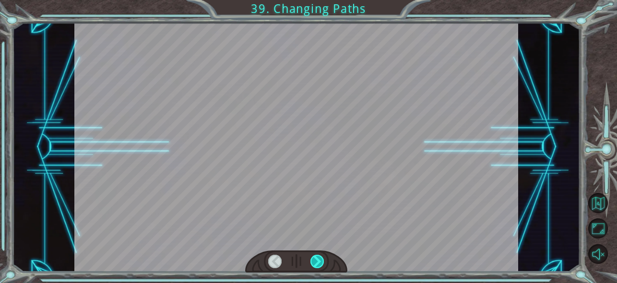
click at [319, 262] on div at bounding box center [316, 261] width 13 height 13
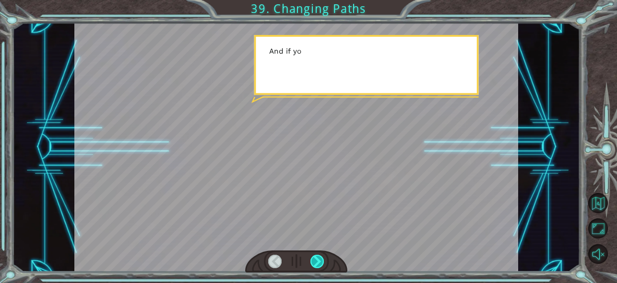
click at [319, 262] on div at bounding box center [316, 261] width 13 height 13
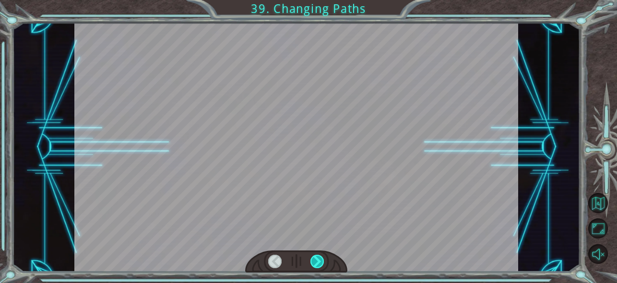
click at [319, 262] on div at bounding box center [316, 261] width 13 height 13
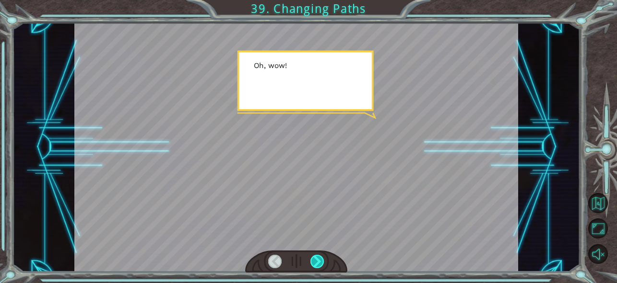
click at [319, 262] on div at bounding box center [316, 261] width 13 height 13
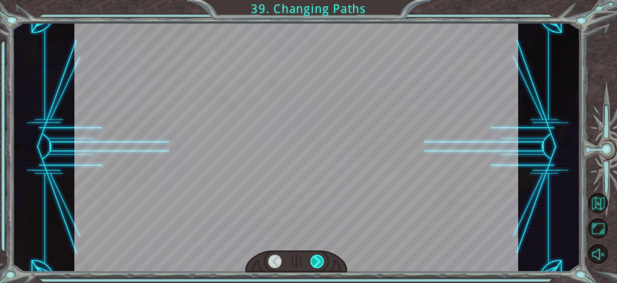
click at [319, 262] on div at bounding box center [316, 261] width 13 height 13
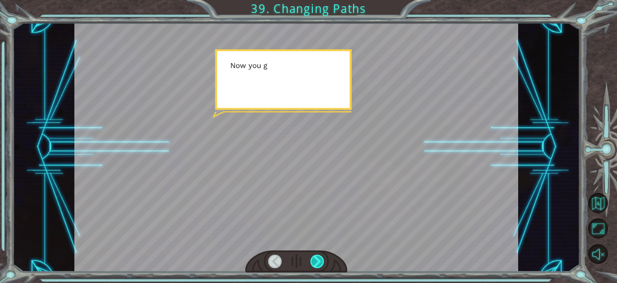
click at [319, 262] on div at bounding box center [316, 261] width 13 height 13
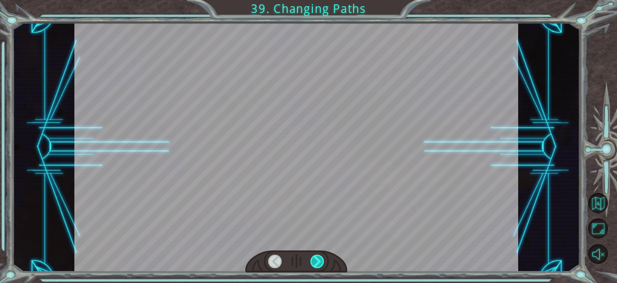
click at [319, 262] on div at bounding box center [316, 261] width 13 height 13
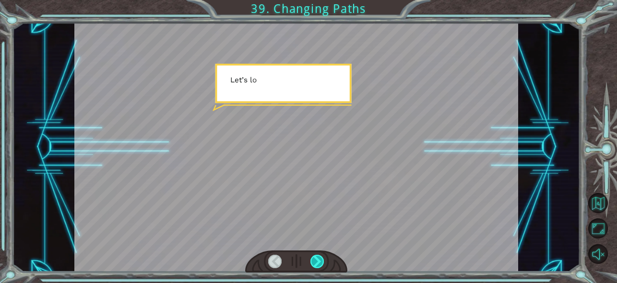
click at [319, 262] on div at bounding box center [316, 261] width 13 height 13
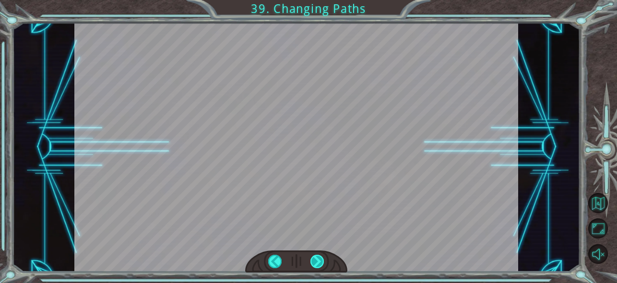
click at [318, 262] on div at bounding box center [316, 261] width 13 height 13
click at [318, 0] on div "steps = 3 hero . moveUp ( steps ) hero . moveRight ( steps ) hero . moveDown ( …" at bounding box center [308, 0] width 617 height 0
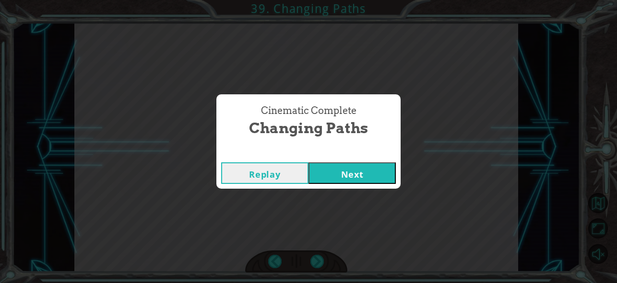
click at [318, 263] on div "Cinematic Complete Changing Paths Replay Next" at bounding box center [308, 141] width 617 height 283
click at [377, 167] on button "Next" at bounding box center [351, 174] width 87 height 22
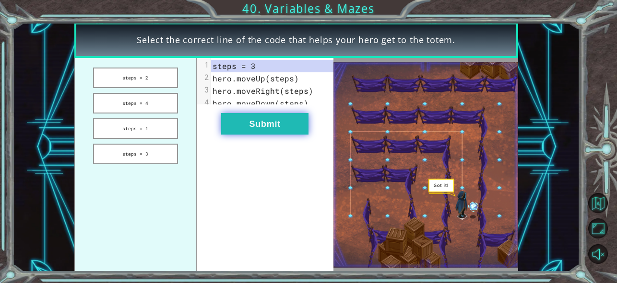
click at [260, 129] on button "Submit" at bounding box center [264, 124] width 87 height 22
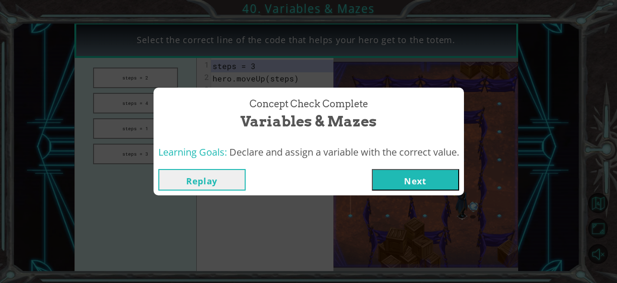
click at [436, 174] on button "Next" at bounding box center [415, 180] width 87 height 22
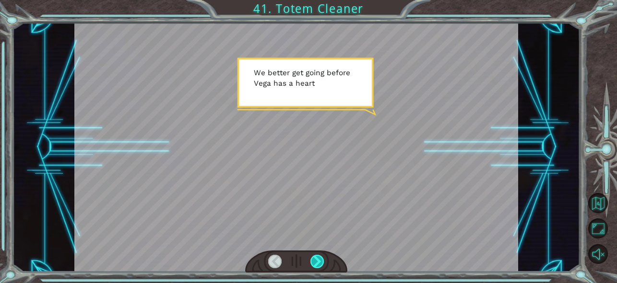
click at [312, 263] on div at bounding box center [316, 261] width 13 height 13
click at [313, 262] on div at bounding box center [316, 261] width 13 height 13
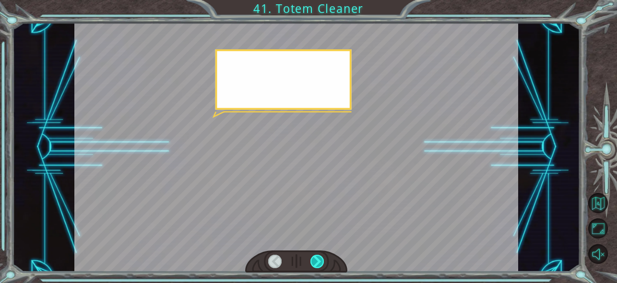
click at [313, 262] on div at bounding box center [316, 261] width 13 height 13
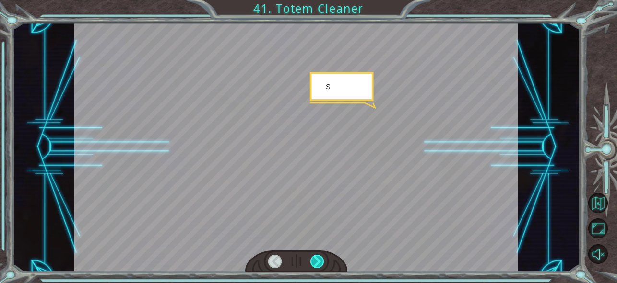
click at [313, 262] on div at bounding box center [316, 261] width 13 height 13
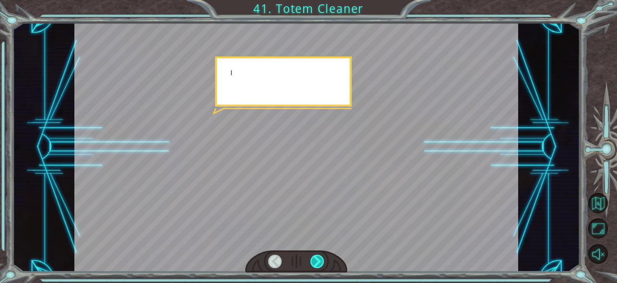
click at [313, 262] on div at bounding box center [316, 261] width 13 height 13
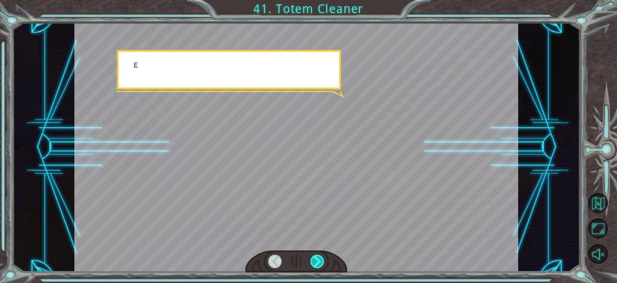
click at [313, 262] on div at bounding box center [316, 261] width 13 height 13
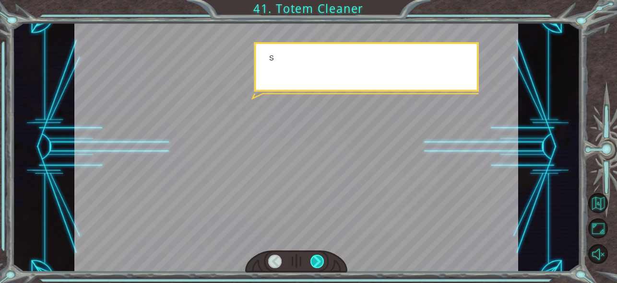
click at [313, 262] on div at bounding box center [316, 261] width 13 height 13
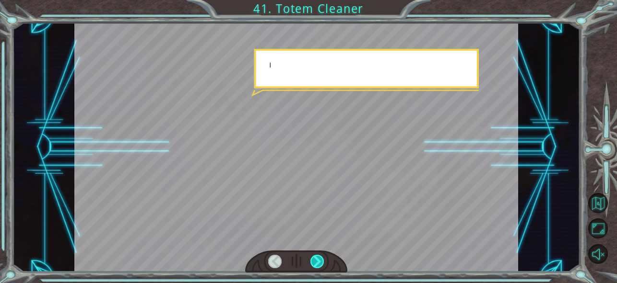
click at [313, 262] on div at bounding box center [316, 261] width 13 height 13
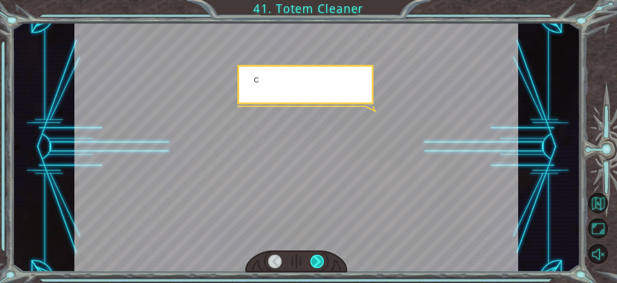
click at [313, 262] on div at bounding box center [316, 261] width 13 height 13
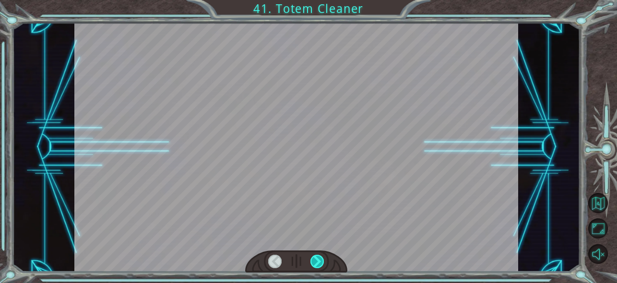
click at [313, 262] on div at bounding box center [316, 261] width 13 height 13
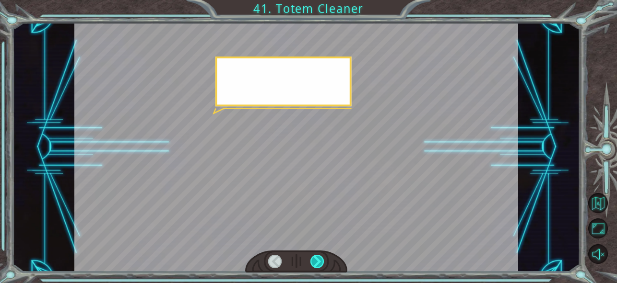
click at [313, 262] on div at bounding box center [316, 261] width 13 height 13
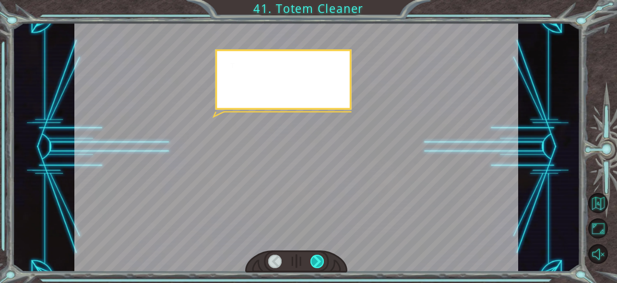
click at [313, 262] on div at bounding box center [316, 261] width 13 height 13
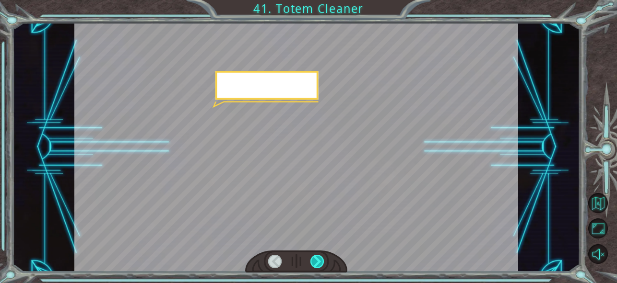
click at [313, 262] on div at bounding box center [316, 261] width 13 height 13
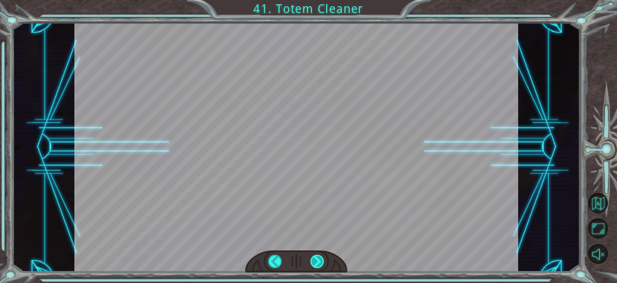
drag, startPoint x: 313, startPoint y: 262, endPoint x: 320, endPoint y: 259, distance: 7.3
click at [316, 260] on div at bounding box center [316, 261] width 13 height 13
